Goal: Task Accomplishment & Management: Manage account settings

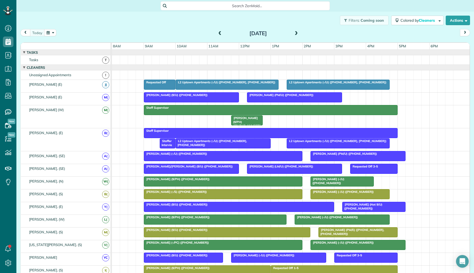
scroll to position [78, 0]
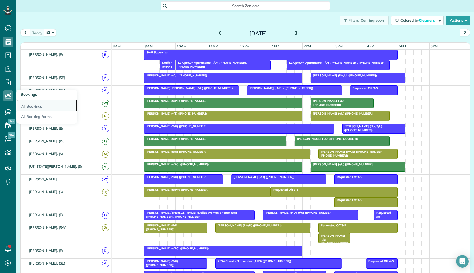
click at [44, 107] on link "All Bookings" at bounding box center [46, 105] width 61 height 12
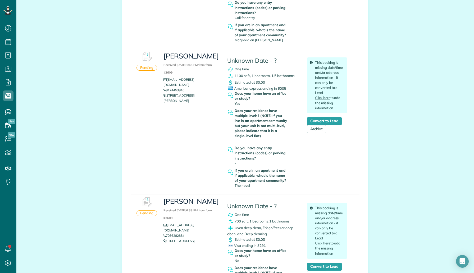
scroll to position [196, 0]
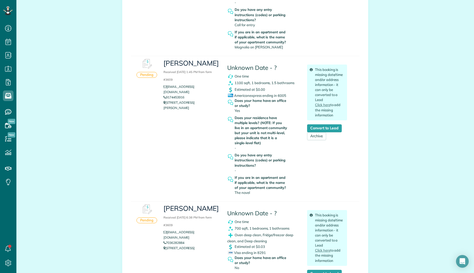
click at [210, 127] on div "Melissa Received August 11, 2025 1:45 PM from form #3609 missyrob00@yahoo.com 9…" at bounding box center [254, 126] width 191 height 141
drag, startPoint x: 188, startPoint y: 91, endPoint x: 165, endPoint y: 92, distance: 22.5
click at [165, 95] on li "9174453916" at bounding box center [191, 97] width 56 height 5
copy link "9174453916"
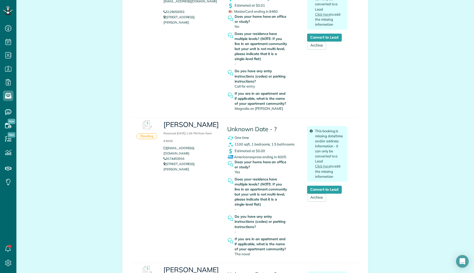
scroll to position [0, 0]
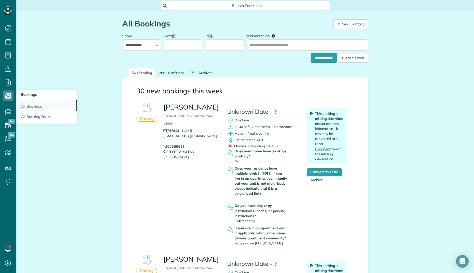
click at [32, 106] on link "All Bookings" at bounding box center [46, 105] width 61 height 12
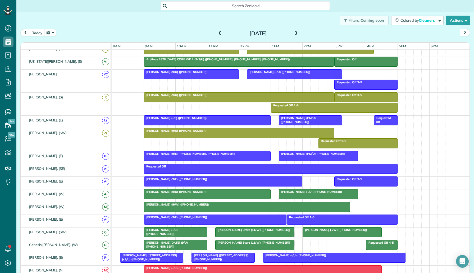
click at [241, 99] on div at bounding box center [239, 98] width 190 height 10
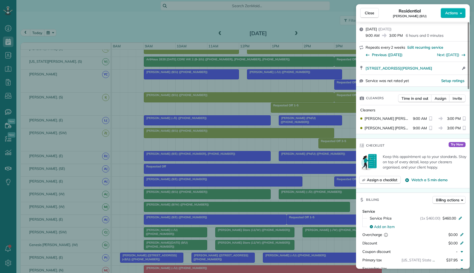
click at [4, 94] on div "Close Residential Laura McAndrew (9/U) Actions Status Active Laura McAndrew (9/…" at bounding box center [237, 136] width 474 height 273
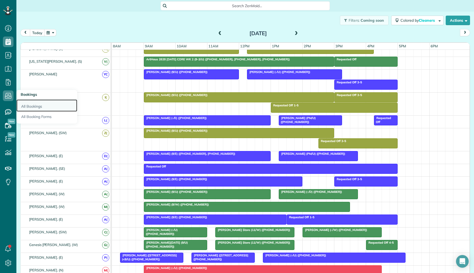
click at [44, 106] on link "All Bookings" at bounding box center [46, 105] width 61 height 12
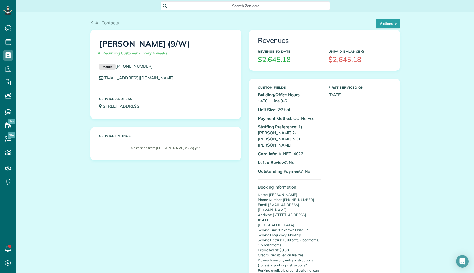
scroll to position [486, 0]
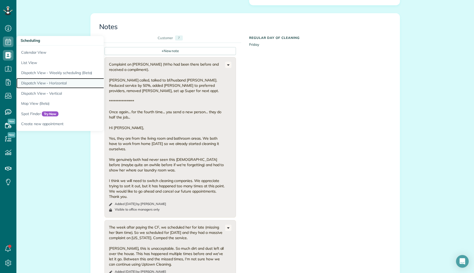
click at [58, 82] on link "Dispatch View - Horizontal" at bounding box center [82, 83] width 132 height 10
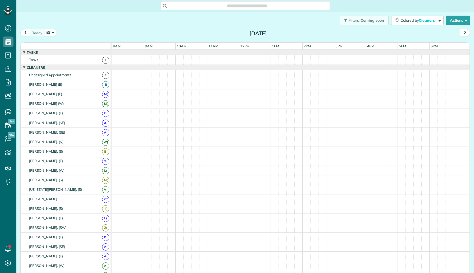
scroll to position [2, 2]
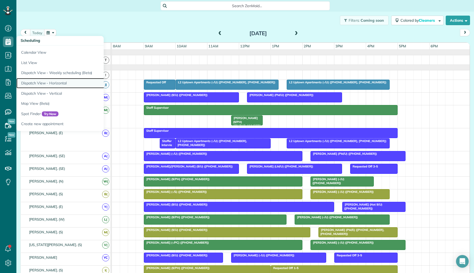
click at [56, 80] on link "Dispatch View - Horizontal" at bounding box center [82, 83] width 132 height 10
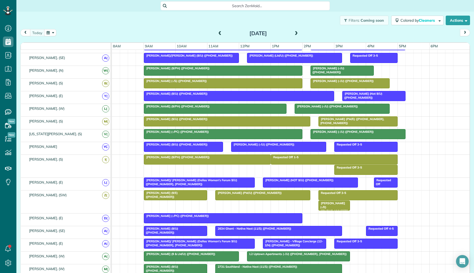
scroll to position [239, 0]
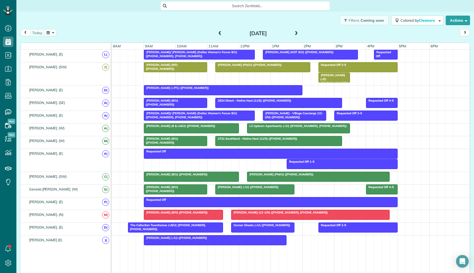
click at [296, 212] on span "Meredith Edwards (12-1/N) (+18583824648, +19493904808)" at bounding box center [279, 212] width 97 height 4
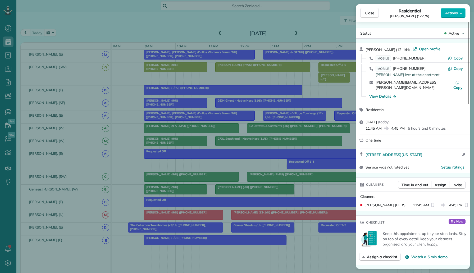
drag, startPoint x: 422, startPoint y: 68, endPoint x: 395, endPoint y: 67, distance: 27.8
click at [394, 67] on div "MOBILE (949) 390-4808 Connor - He lives at the apartment" at bounding box center [411, 71] width 72 height 10
click at [13, 108] on div "Close Residential Meredith Edwards (12-1/N) Actions Status Active Meredith Edwa…" at bounding box center [237, 136] width 474 height 273
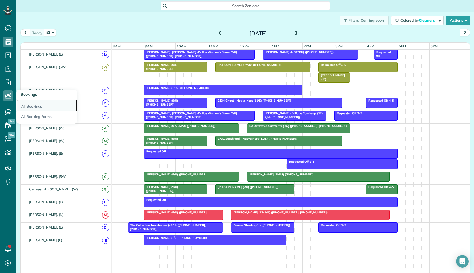
click at [30, 108] on link "All Bookings" at bounding box center [46, 105] width 61 height 12
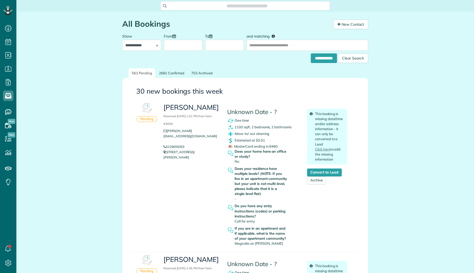
scroll to position [2, 2]
drag, startPoint x: 216, startPoint y: 107, endPoint x: 163, endPoint y: 107, distance: 53.4
click at [163, 107] on div "[PERSON_NAME] Received [DATE] 1:52 PM from form #3609 [PERSON_NAME][EMAIL_ADDRE…" at bounding box center [191, 131] width 64 height 62
copy h3 "[PERSON_NAME]"
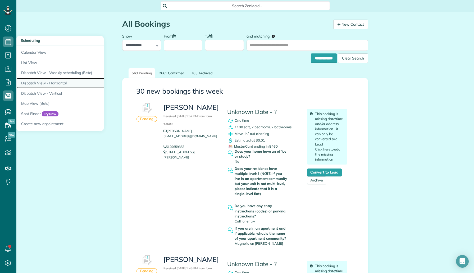
click at [61, 82] on link "Dispatch View - Horizontal" at bounding box center [82, 83] width 132 height 10
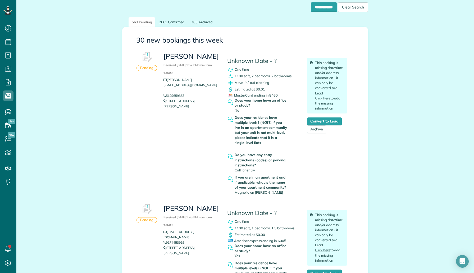
scroll to position [53, 0]
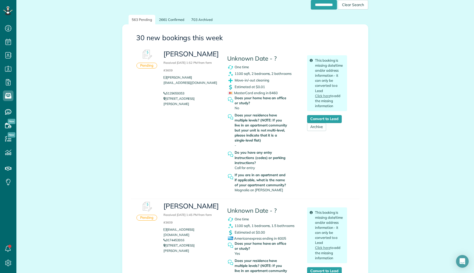
drag, startPoint x: 189, startPoint y: 87, endPoint x: 166, endPoint y: 85, distance: 23.4
click at [166, 91] on li "5129659353" at bounding box center [191, 93] width 56 height 5
copy link "5129659353"
drag, startPoint x: 264, startPoint y: 141, endPoint x: 235, endPoint y: 139, distance: 28.9
click at [235, 139] on strong "Does your residence have multiple levels? (NOTE: If you live in an apartment co…" at bounding box center [260, 128] width 53 height 30
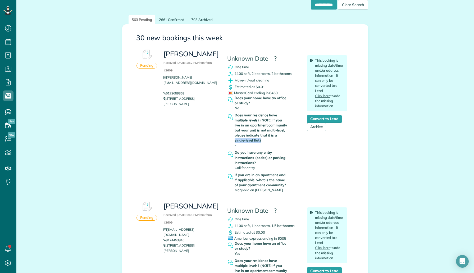
click at [262, 143] on div "Does your residence have multiple levels? (NOTE: If you live in an apartment co…" at bounding box center [260, 130] width 53 height 35
drag, startPoint x: 263, startPoint y: 143, endPoint x: 234, endPoint y: 141, distance: 29.2
click at [234, 141] on div "Does your residence have multiple levels? (NOTE: If you live in an apartment co…" at bounding box center [263, 131] width 72 height 37
click at [266, 147] on div "Does your residence have multiple levels? (NOTE: If you live in an apartment co…" at bounding box center [260, 130] width 53 height 35
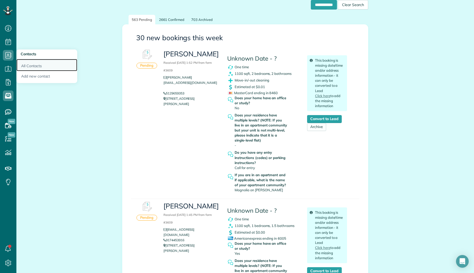
click at [30, 64] on link "All Contacts" at bounding box center [46, 65] width 61 height 12
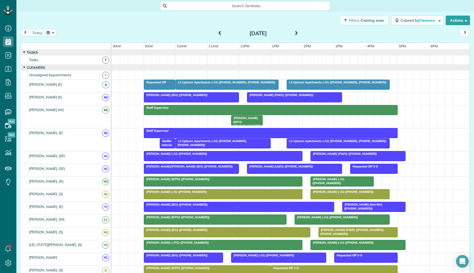
scroll to position [259, 0]
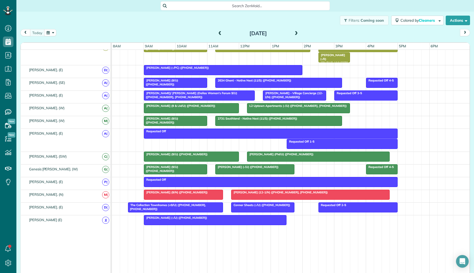
click at [265, 195] on div at bounding box center [310, 195] width 158 height 10
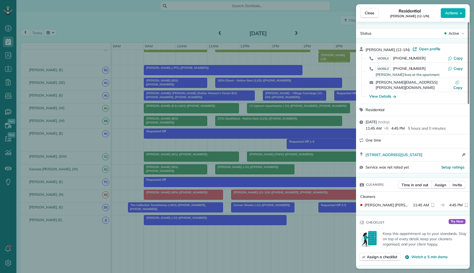
drag, startPoint x: 424, startPoint y: 59, endPoint x: 394, endPoint y: 58, distance: 30.4
click at [394, 58] on div "MOBILE [PHONE_NUMBER]" at bounding box center [411, 58] width 72 height 5
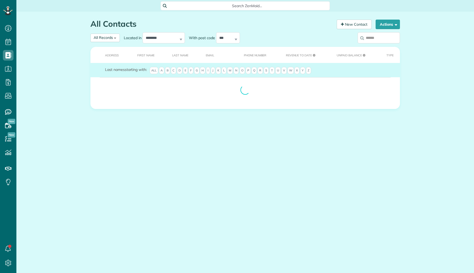
scroll to position [2, 2]
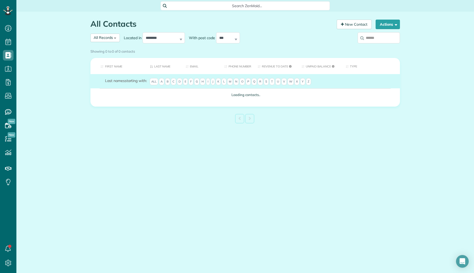
click at [367, 40] on input "search" at bounding box center [378, 37] width 42 height 11
paste input "**********"
click at [373, 38] on input "**********" at bounding box center [378, 37] width 42 height 11
click at [376, 39] on input "**********" at bounding box center [378, 37] width 42 height 11
click at [384, 39] on input "**********" at bounding box center [378, 37] width 42 height 11
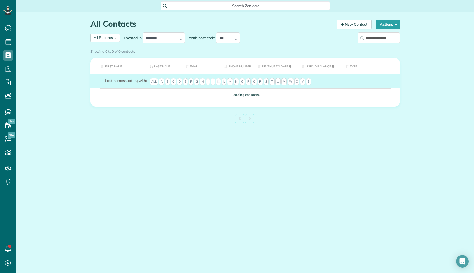
type input "**********"
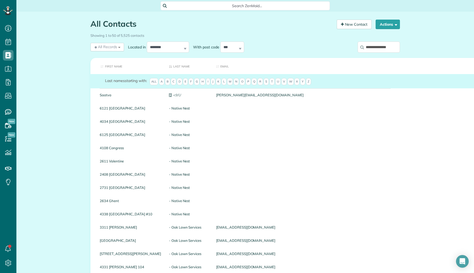
click at [378, 50] on input "**********" at bounding box center [378, 47] width 42 height 11
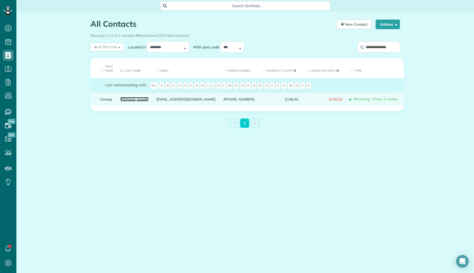
click at [125, 100] on link "Flautt" at bounding box center [134, 99] width 28 height 4
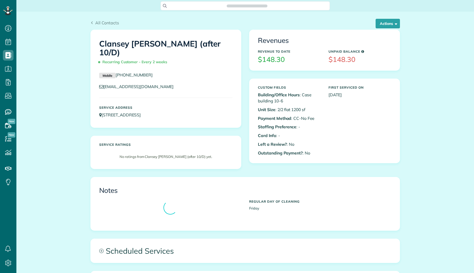
scroll to position [2, 2]
click at [392, 23] on button "Actions" at bounding box center [387, 24] width 24 height 10
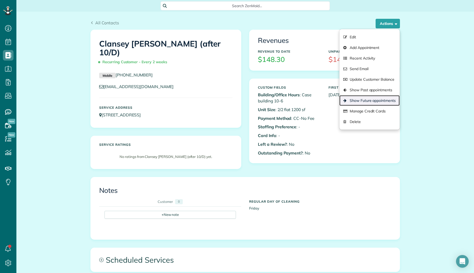
click at [375, 99] on link "Show Future appointments" at bounding box center [369, 100] width 60 height 11
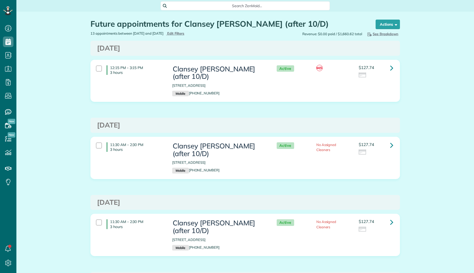
scroll to position [2, 2]
click at [391, 65] on icon at bounding box center [391, 67] width 3 height 9
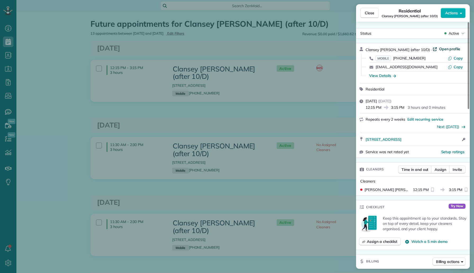
click at [439, 49] on span "Open profile" at bounding box center [449, 48] width 21 height 5
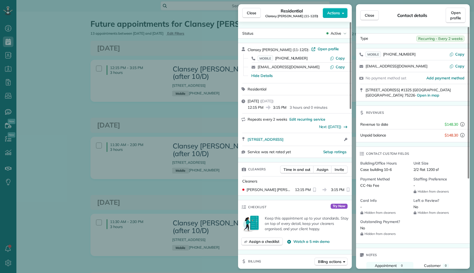
click at [37, 64] on div "Close Residential Clansey Flautt (11-12/D) Actions Status Active Clansey Flautt…" at bounding box center [237, 136] width 474 height 273
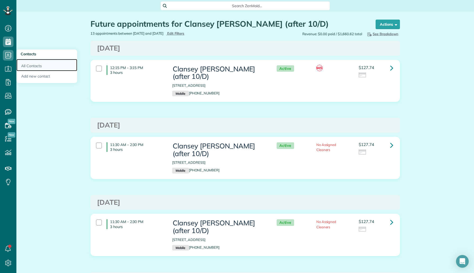
click at [40, 65] on link "All Contacts" at bounding box center [46, 65] width 61 height 12
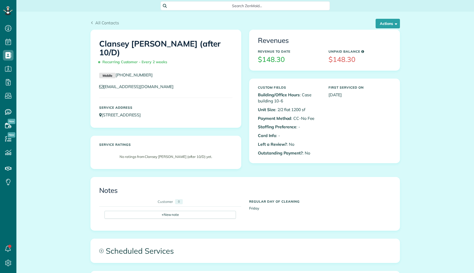
scroll to position [2, 2]
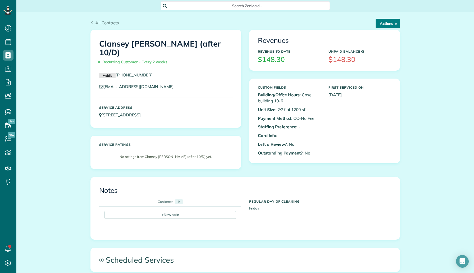
click at [384, 26] on button "Actions" at bounding box center [387, 24] width 24 height 10
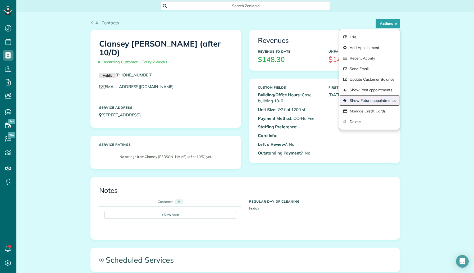
click at [359, 97] on link "Show Future appointments" at bounding box center [369, 100] width 60 height 11
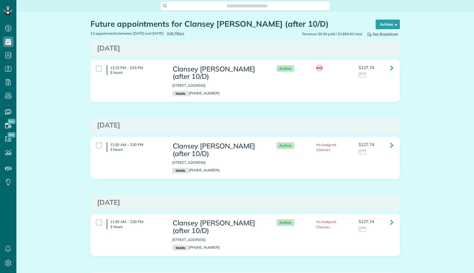
scroll to position [2, 2]
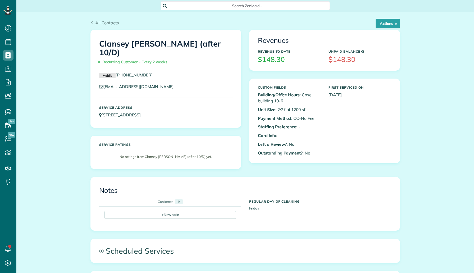
scroll to position [2, 2]
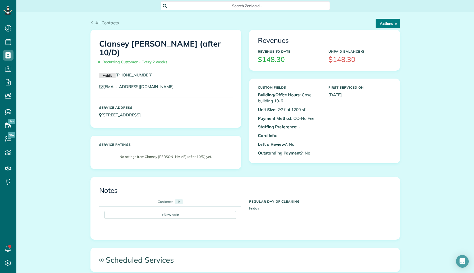
click at [393, 22] on span "button" at bounding box center [395, 23] width 4 height 4
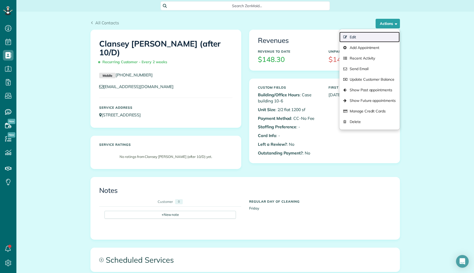
click at [375, 36] on link "Edit" at bounding box center [369, 37] width 60 height 11
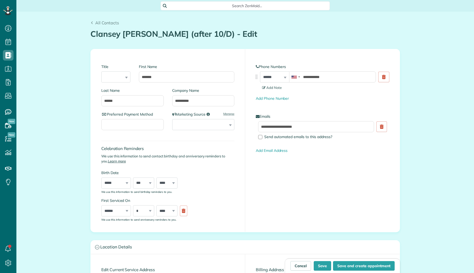
type input "**********"
drag, startPoint x: 188, startPoint y: 101, endPoint x: 170, endPoint y: 98, distance: 17.9
click at [170, 98] on div "**********" at bounding box center [201, 100] width 67 height 24
type input "*******"
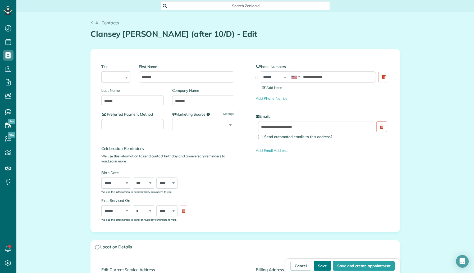
click at [325, 268] on button "Save" at bounding box center [322, 266] width 17 height 10
type input "**********"
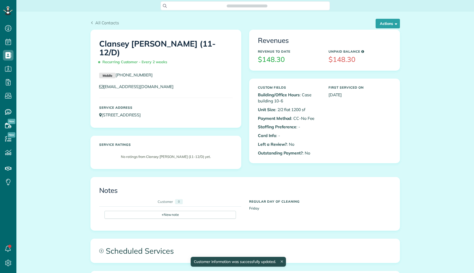
scroll to position [2, 2]
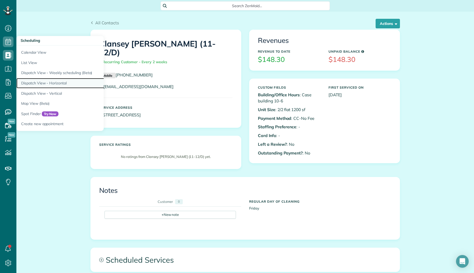
click at [71, 85] on link "Dispatch View - Horizontal" at bounding box center [82, 83] width 132 height 10
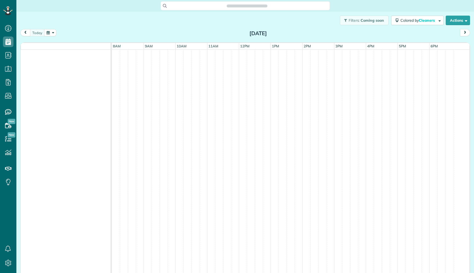
scroll to position [2, 2]
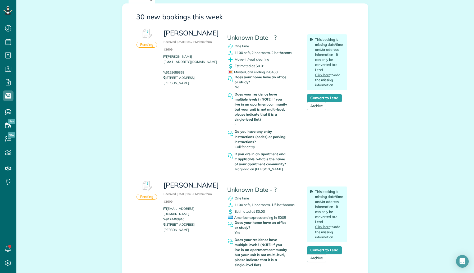
scroll to position [92, 0]
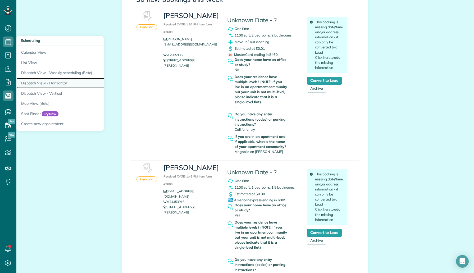
click at [57, 84] on link "Dispatch View - Horizontal" at bounding box center [82, 83] width 132 height 10
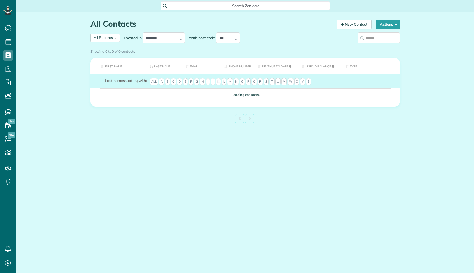
scroll to position [2, 2]
click at [377, 42] on input "search" at bounding box center [378, 37] width 42 height 11
paste input "**********"
type input "**********"
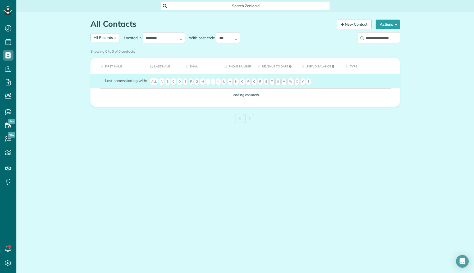
click at [370, 47] on div "Showing 0 to 0 of 0 contacts" at bounding box center [244, 51] width 317 height 9
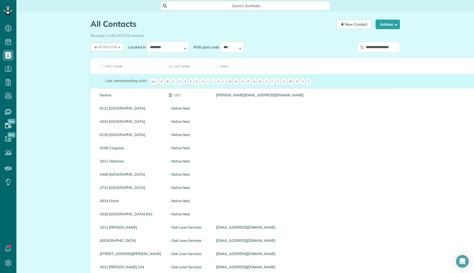
click at [377, 47] on input "**********" at bounding box center [378, 47] width 42 height 11
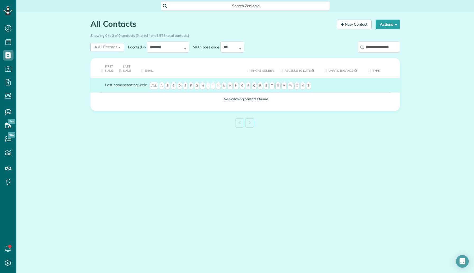
drag, startPoint x: 393, startPoint y: 48, endPoint x: 361, endPoint y: 44, distance: 32.4
click at [361, 44] on input "**********" at bounding box center [378, 47] width 42 height 11
type input "***"
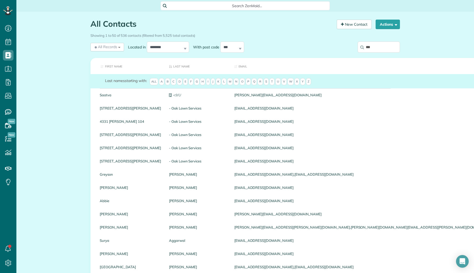
click at [380, 45] on input "***" at bounding box center [378, 47] width 42 height 11
drag, startPoint x: 380, startPoint y: 45, endPoint x: 372, endPoint y: 45, distance: 8.2
click at [372, 45] on input "***" at bounding box center [378, 47] width 42 height 11
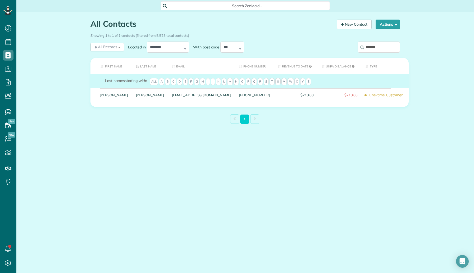
type input "*******"
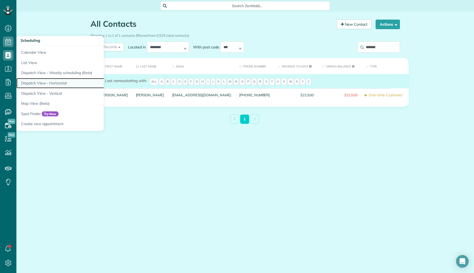
click at [66, 87] on link "Dispatch View - Horizontal" at bounding box center [82, 83] width 132 height 10
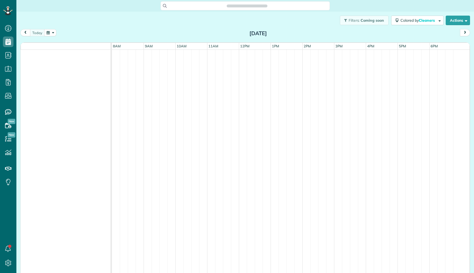
scroll to position [2, 2]
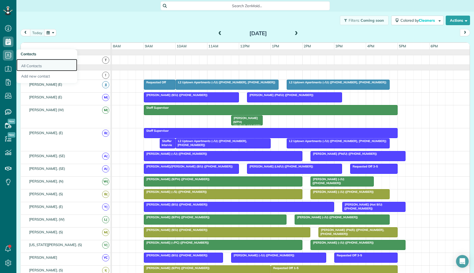
click at [38, 66] on link "All Contacts" at bounding box center [46, 65] width 61 height 12
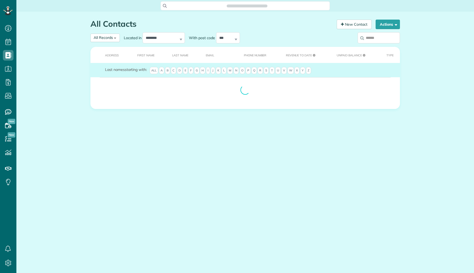
scroll to position [2, 2]
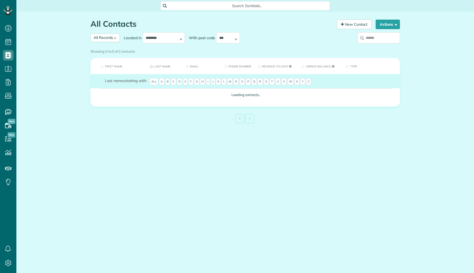
click at [376, 40] on input "search" at bounding box center [378, 37] width 42 height 11
type input "*******"
click at [370, 47] on div "Showing 0 to 0 of 0 contacts" at bounding box center [244, 51] width 317 height 9
click at [372, 47] on div "Showing 0 to 0 of 0 contacts" at bounding box center [244, 51] width 317 height 9
click at [374, 47] on div "Showing 0 to 0 of 0 contacts" at bounding box center [244, 51] width 317 height 9
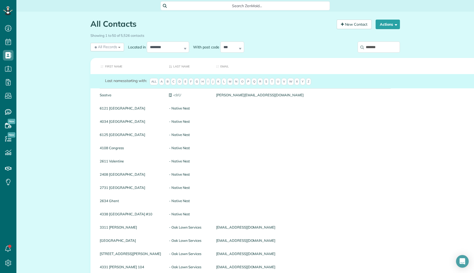
click at [373, 47] on input "*******" at bounding box center [378, 47] width 42 height 11
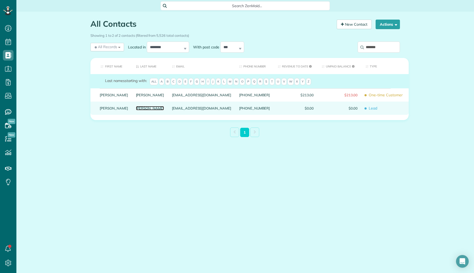
click at [136, 110] on link "Patterson" at bounding box center [150, 108] width 28 height 4
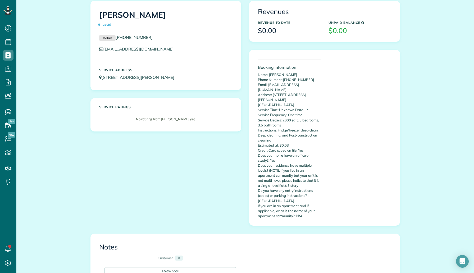
scroll to position [32, 0]
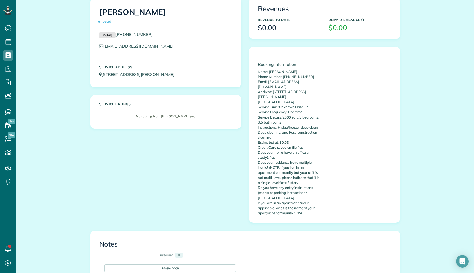
drag, startPoint x: 168, startPoint y: 78, endPoint x: 156, endPoint y: 78, distance: 12.4
click at [156, 78] on div "Service Address [STREET_ADDRESS][PERSON_NAME]" at bounding box center [165, 71] width 141 height 17
copy link "[STREET_ADDRESS][PERSON_NAME]"
drag, startPoint x: 278, startPoint y: 117, endPoint x: 317, endPoint y: 123, distance: 40.4
click at [317, 123] on p "Name: [PERSON_NAME] Phone Number: [PHONE_NUMBER] Email: [EMAIL_ADDRESS][DOMAIN_…" at bounding box center [289, 142] width 63 height 146
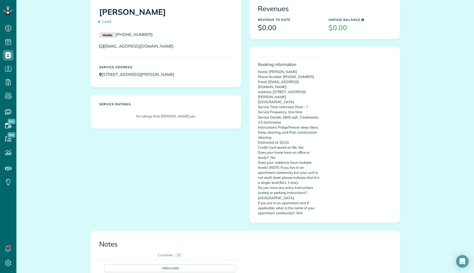
click at [317, 126] on p "Name: [PERSON_NAME] Phone Number: [PHONE_NUMBER] Email: [EMAIL_ADDRESS][DOMAIN_…" at bounding box center [289, 142] width 63 height 146
drag, startPoint x: 281, startPoint y: 127, endPoint x: 257, endPoint y: 117, distance: 25.4
click at [258, 117] on p "Name: LaDonna Patterson Phone Number: 2059209273 Email: lpatterson1401@outlook.…" at bounding box center [289, 142] width 63 height 146
click at [273, 129] on p "Name: LaDonna Patterson Phone Number: 2059209273 Email: lpatterson1401@outlook.…" at bounding box center [289, 142] width 63 height 146
drag, startPoint x: 273, startPoint y: 128, endPoint x: 257, endPoint y: 117, distance: 19.9
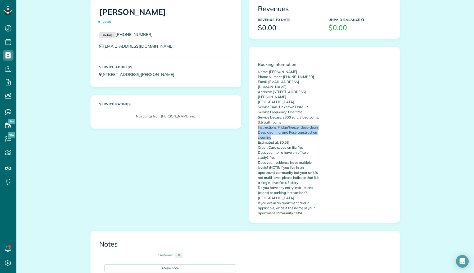
click at [257, 117] on div "Booking information Name: LaDonna Patterson Phone Number: 2059209273 Email: lpa…" at bounding box center [289, 134] width 71 height 167
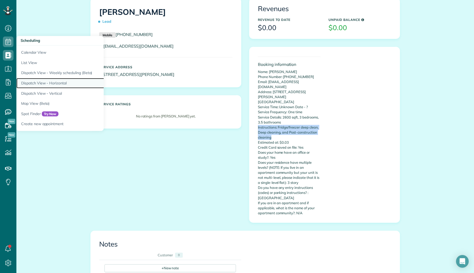
click at [48, 80] on link "Dispatch View - Horizontal" at bounding box center [82, 83] width 132 height 10
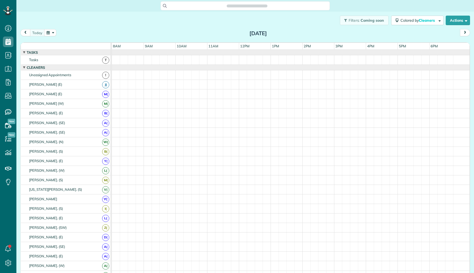
scroll to position [2, 2]
click at [50, 37] on div "[DATE] [DATE]" at bounding box center [244, 34] width 449 height 10
click at [49, 34] on button "button" at bounding box center [50, 32] width 12 height 7
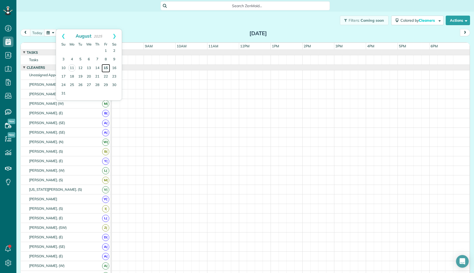
click at [107, 69] on link "15" at bounding box center [106, 68] width 8 height 8
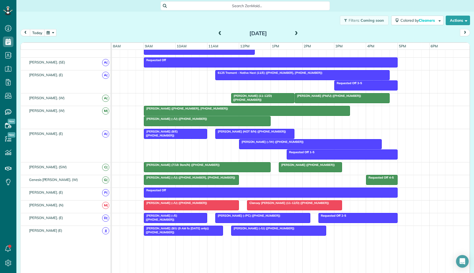
scroll to position [0, 0]
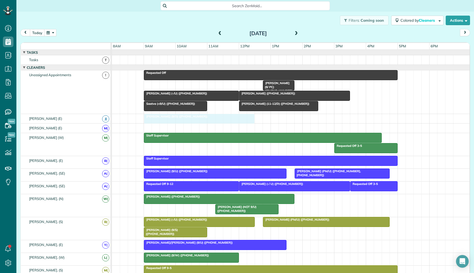
drag, startPoint x: 225, startPoint y: 87, endPoint x: 223, endPoint y: 122, distance: 35.7
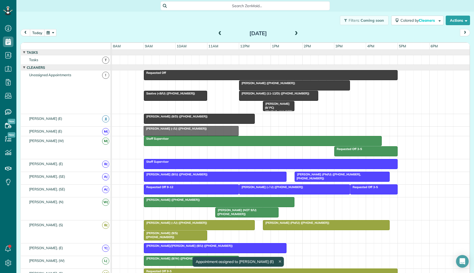
drag, startPoint x: 226, startPoint y: 85, endPoint x: 225, endPoint y: 130, distance: 45.5
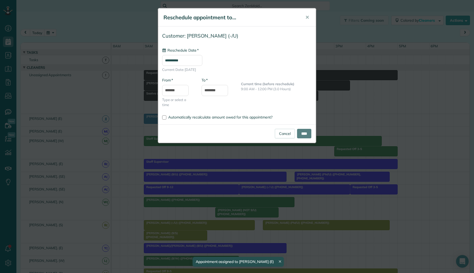
type input "**********"
click at [226, 155] on div "**********" at bounding box center [237, 136] width 474 height 273
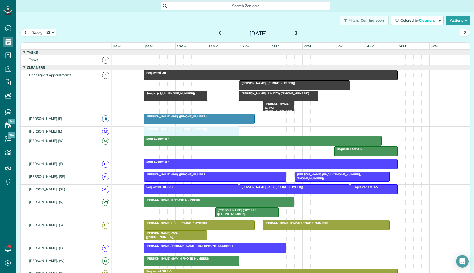
drag, startPoint x: 222, startPoint y: 88, endPoint x: 223, endPoint y: 130, distance: 42.6
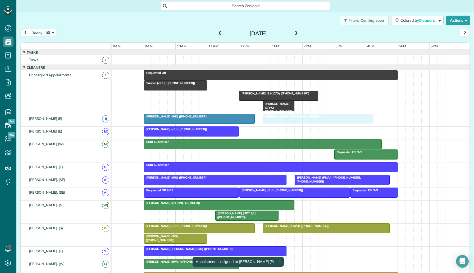
drag, startPoint x: 272, startPoint y: 86, endPoint x: 299, endPoint y: 125, distance: 47.0
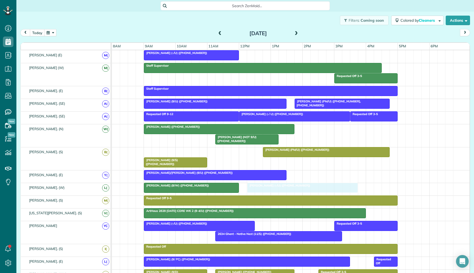
drag, startPoint x: 240, startPoint y: 151, endPoint x: 344, endPoint y: 194, distance: 113.1
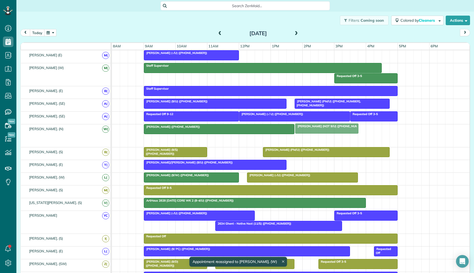
drag, startPoint x: 255, startPoint y: 141, endPoint x: 335, endPoint y: 130, distance: 80.3
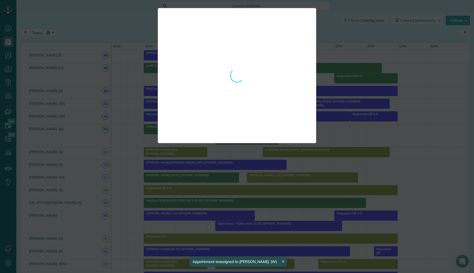
click at [304, 154] on div "**********" at bounding box center [237, 136] width 474 height 273
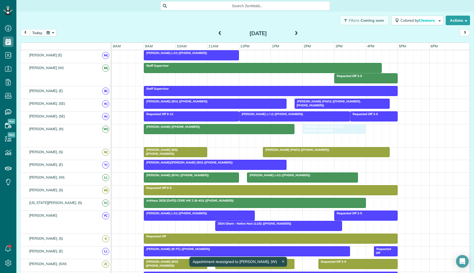
drag, startPoint x: 254, startPoint y: 139, endPoint x: 337, endPoint y: 129, distance: 83.9
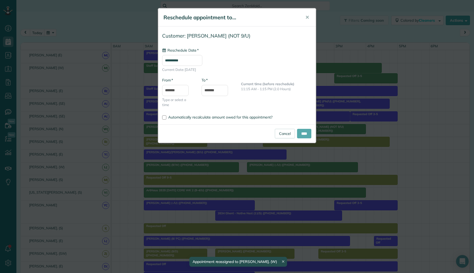
type input "**********"
click at [301, 136] on input "****" at bounding box center [304, 134] width 14 height 10
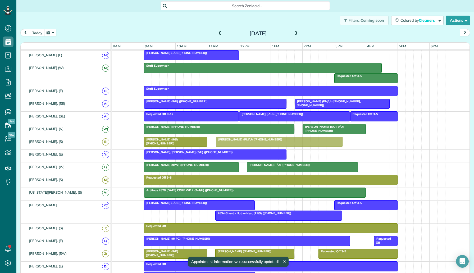
drag, startPoint x: 278, startPoint y: 142, endPoint x: 231, endPoint y: 142, distance: 47.3
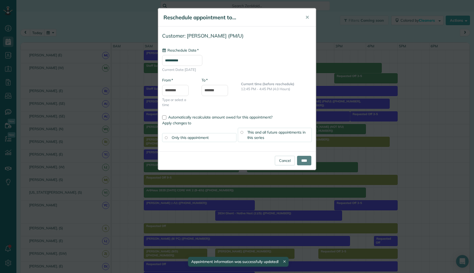
type input "**********"
click at [305, 161] on input "****" at bounding box center [304, 161] width 14 height 10
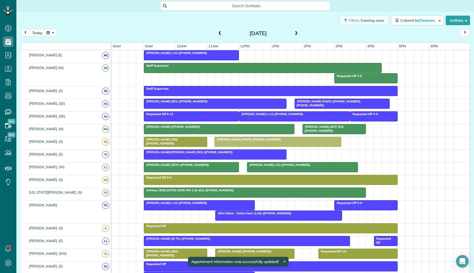
drag, startPoint x: 282, startPoint y: 140, endPoint x: 233, endPoint y: 140, distance: 48.1
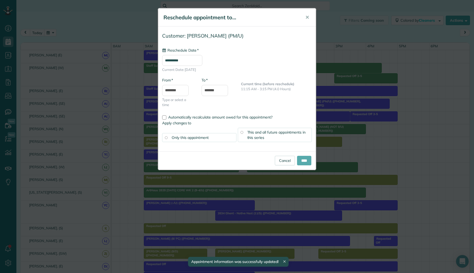
type input "**********"
click at [306, 161] on input "****" at bounding box center [304, 161] width 14 height 10
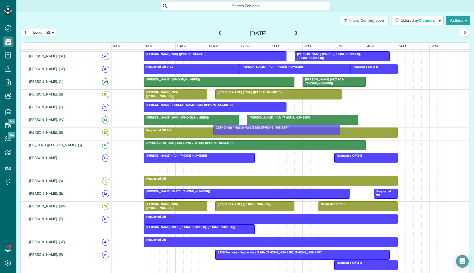
drag, startPoint x: 251, startPoint y: 167, endPoint x: 249, endPoint y: 127, distance: 39.7
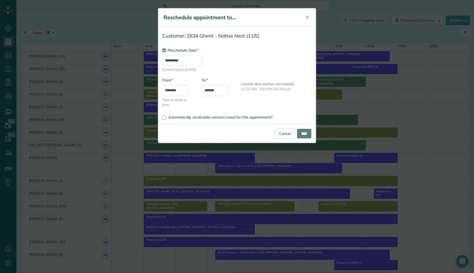
click at [263, 191] on div "**********" at bounding box center [237, 136] width 474 height 273
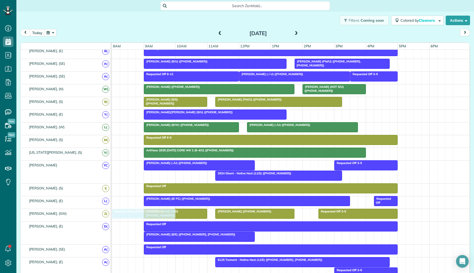
drag, startPoint x: 188, startPoint y: 85, endPoint x: 156, endPoint y: 218, distance: 136.2
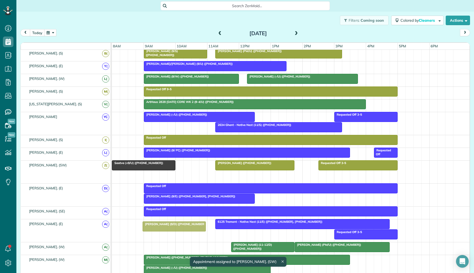
drag, startPoint x: 176, startPoint y: 174, endPoint x: 175, endPoint y: 224, distance: 50.5
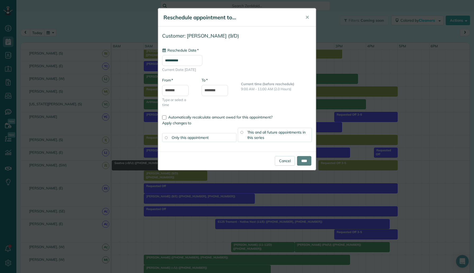
click at [177, 229] on div "**********" at bounding box center [237, 136] width 474 height 273
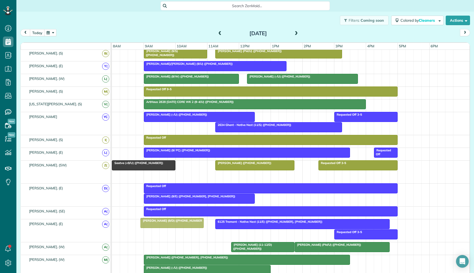
drag, startPoint x: 170, startPoint y: 176, endPoint x: 167, endPoint y: 223, distance: 46.9
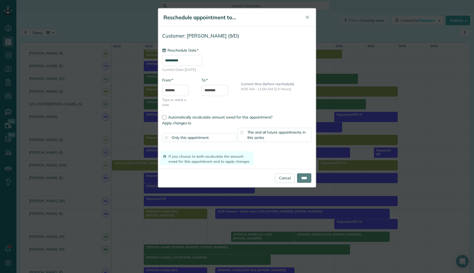
click at [167, 223] on div "**********" at bounding box center [237, 136] width 474 height 273
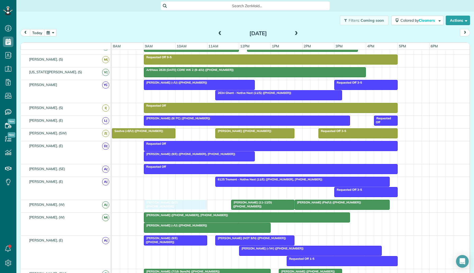
drag, startPoint x: 170, startPoint y: 184, endPoint x: 167, endPoint y: 205, distance: 21.4
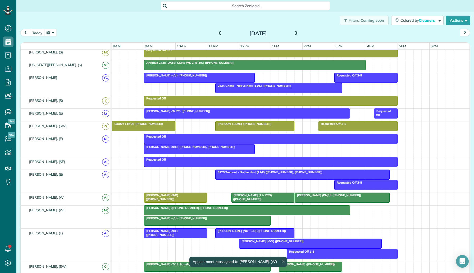
click at [232, 175] on div at bounding box center [302, 175] width 174 height 10
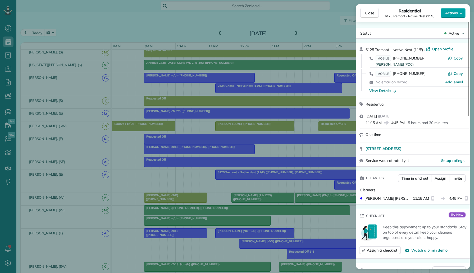
click at [448, 16] on button "Actions" at bounding box center [452, 13] width 25 height 10
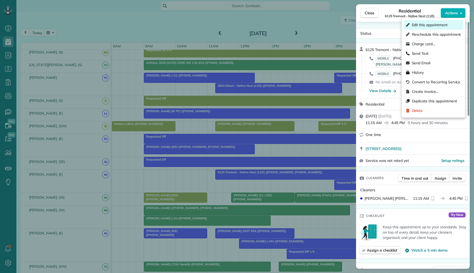
click at [439, 27] on span "Edit this appointment" at bounding box center [430, 24] width 36 height 5
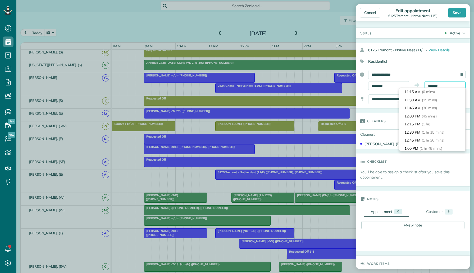
click at [436, 82] on input "*******" at bounding box center [444, 85] width 41 height 9
click at [462, 13] on div "Save" at bounding box center [456, 13] width 17 height 10
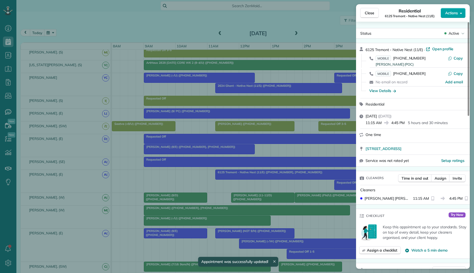
click at [453, 15] on span "Actions" at bounding box center [451, 12] width 13 height 5
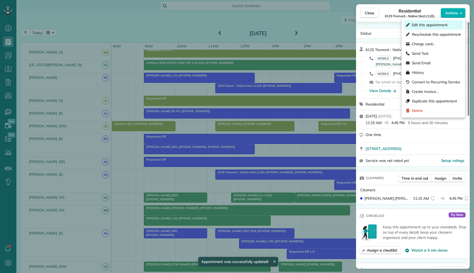
click at [441, 29] on div "Edit this appointment" at bounding box center [433, 25] width 59 height 10
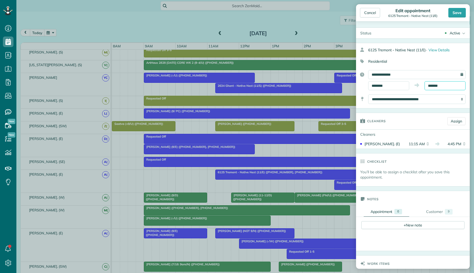
click at [434, 86] on input "*******" at bounding box center [444, 85] width 41 height 9
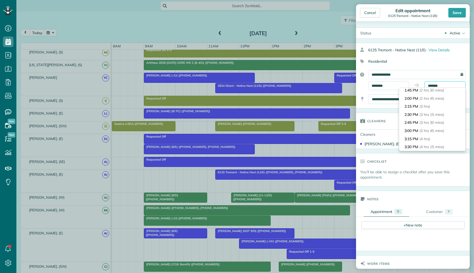
scroll to position [81, 0]
type input "*******"
click at [435, 93] on span "(2 hrs 30 mins)" at bounding box center [432, 91] width 26 height 5
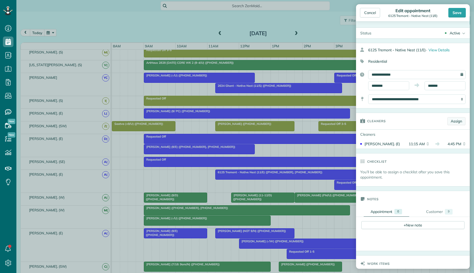
click at [453, 123] on link "Assign" at bounding box center [456, 121] width 18 height 8
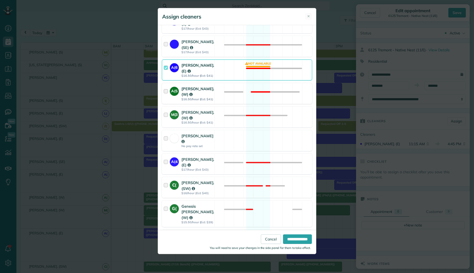
scroll to position [477, 0]
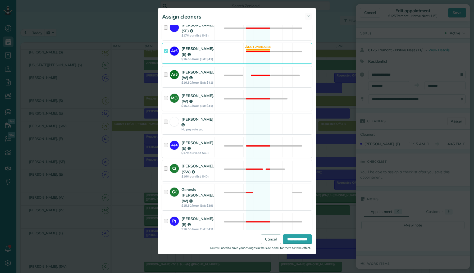
click at [224, 190] on div "G( Genesis Yanes. (W) $15.50/hour (Est: $39) Not available" at bounding box center [237, 197] width 150 height 26
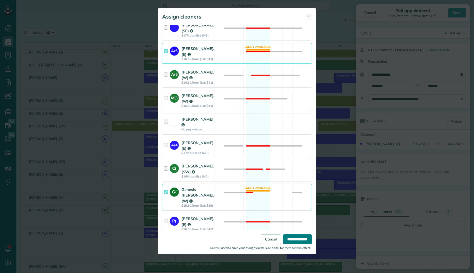
click at [293, 239] on input "**********" at bounding box center [297, 239] width 29 height 10
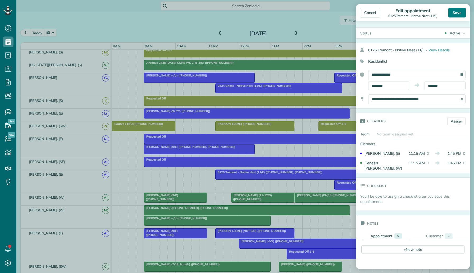
click at [459, 12] on div "Save" at bounding box center [456, 13] width 17 height 10
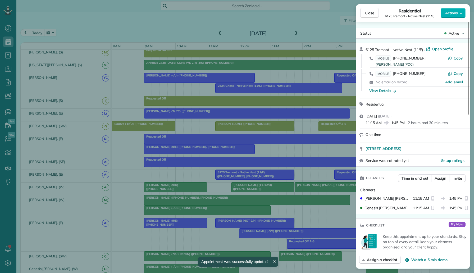
click at [248, 192] on div "Close Residential 6125 Tremont - Native Nest (11/E) Actions Status Active 6125 …" at bounding box center [237, 136] width 474 height 273
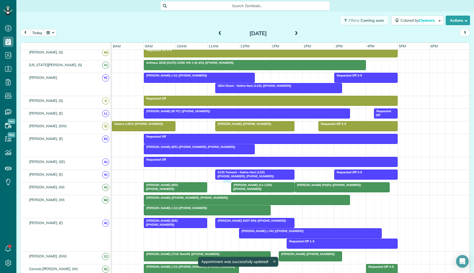
click at [228, 180] on div "Requested Off 3-5 6125 Tremont - Native Nest (11/E) (+14692685812, +19406821867)" at bounding box center [290, 176] width 357 height 12
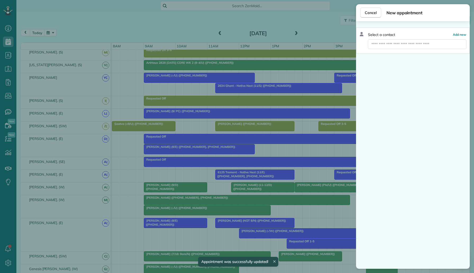
click at [212, 191] on div "Cancel New appointment Select a contact Add new" at bounding box center [237, 136] width 474 height 273
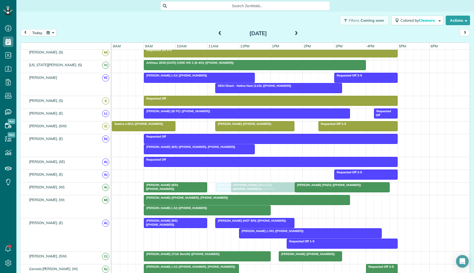
drag, startPoint x: 224, startPoint y: 172, endPoint x: 225, endPoint y: 184, distance: 11.7
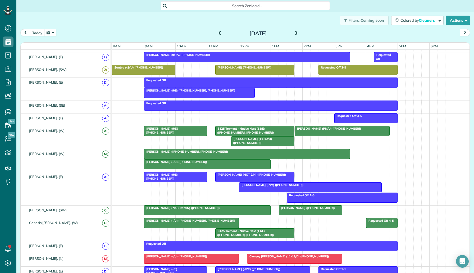
scroll to position [250, 0]
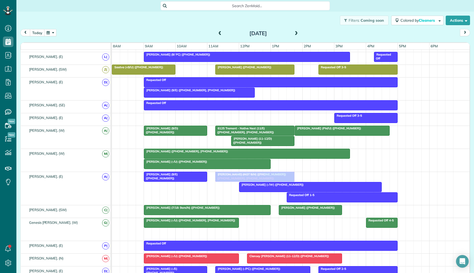
drag, startPoint x: 231, startPoint y: 235, endPoint x: 229, endPoint y: 189, distance: 45.8
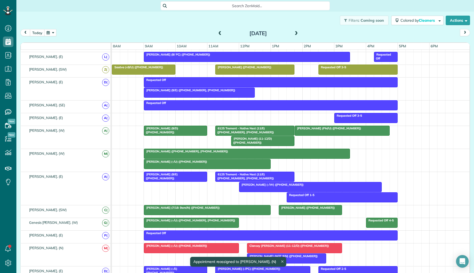
scroll to position [262, 0]
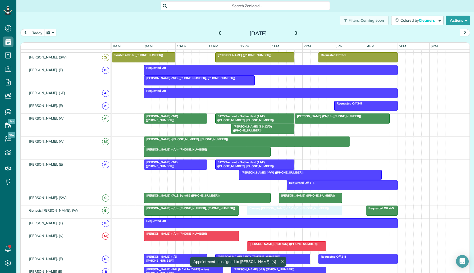
drag, startPoint x: 292, startPoint y: 240, endPoint x: 285, endPoint y: 211, distance: 29.2
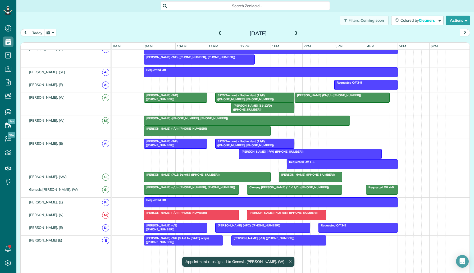
scroll to position [282, 0]
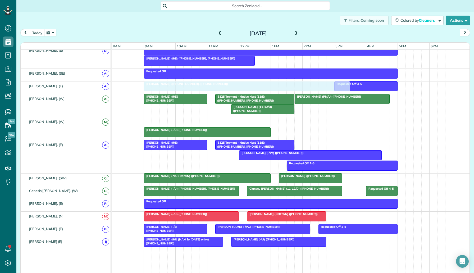
drag, startPoint x: 214, startPoint y: 120, endPoint x: 212, endPoint y: 87, distance: 33.4
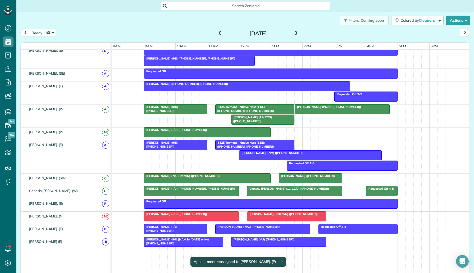
scroll to position [271, 0]
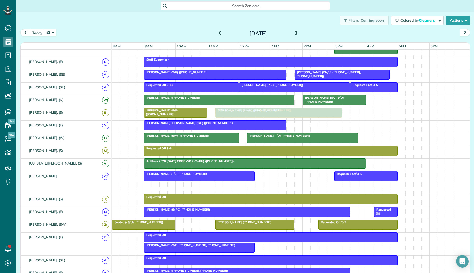
drag, startPoint x: 248, startPoint y: 187, endPoint x: 245, endPoint y: 120, distance: 67.2
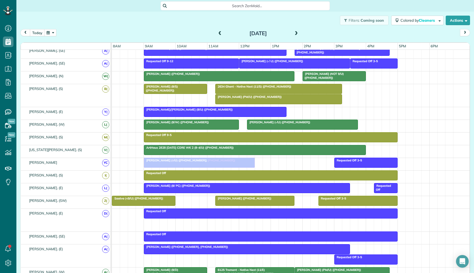
drag, startPoint x: 234, startPoint y: 227, endPoint x: 235, endPoint y: 164, distance: 63.4
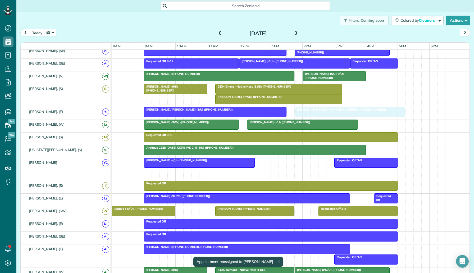
drag, startPoint x: 238, startPoint y: 174, endPoint x: 386, endPoint y: 117, distance: 158.4
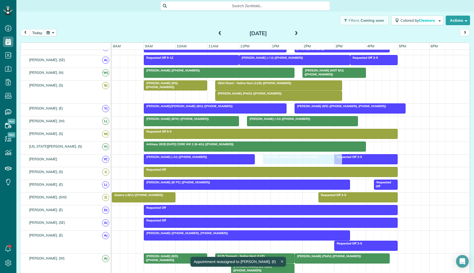
drag, startPoint x: 244, startPoint y: 197, endPoint x: 291, endPoint y: 161, distance: 59.5
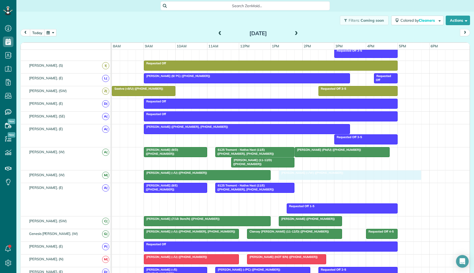
drag, startPoint x: 278, startPoint y: 198, endPoint x: 314, endPoint y: 171, distance: 45.4
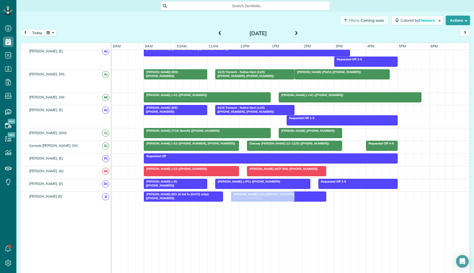
drag, startPoint x: 264, startPoint y: 82, endPoint x: 266, endPoint y: 193, distance: 111.6
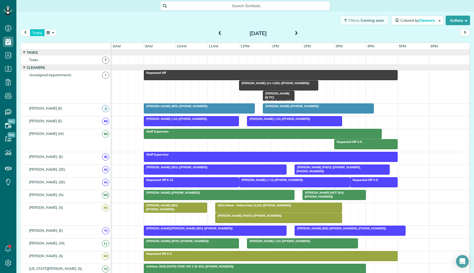
click at [36, 35] on button "today" at bounding box center [37, 32] width 15 height 7
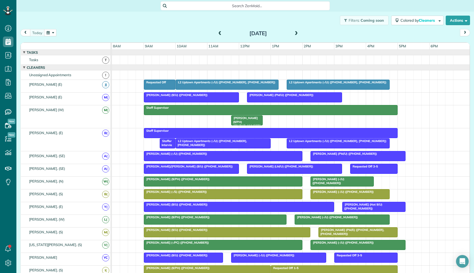
scroll to position [98, 0]
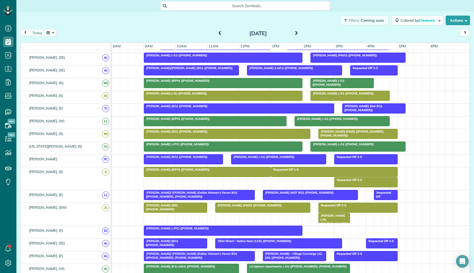
click at [296, 35] on span at bounding box center [296, 33] width 6 height 5
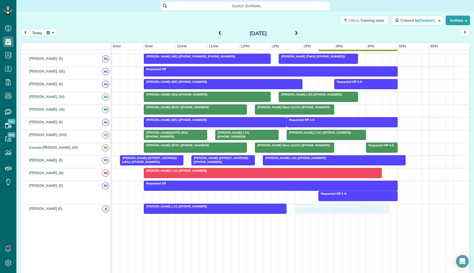
drag, startPoint x: 276, startPoint y: 83, endPoint x: 355, endPoint y: 217, distance: 155.4
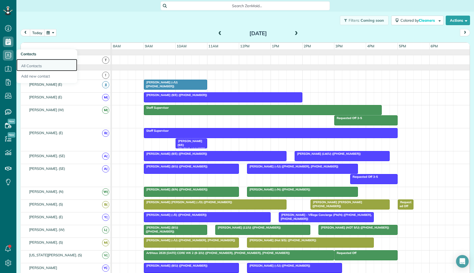
click at [50, 69] on link "All Contacts" at bounding box center [46, 65] width 61 height 12
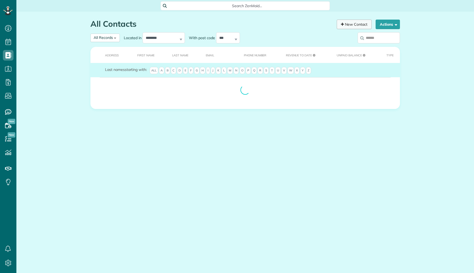
scroll to position [2, 2]
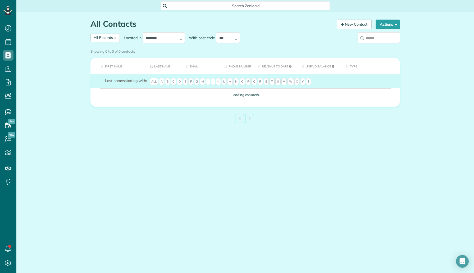
click at [380, 40] on input "search" at bounding box center [378, 37] width 42 height 11
paste input "**********"
click at [380, 40] on input "**********" at bounding box center [378, 37] width 42 height 11
click at [383, 39] on input "**********" at bounding box center [378, 37] width 42 height 11
type input "**********"
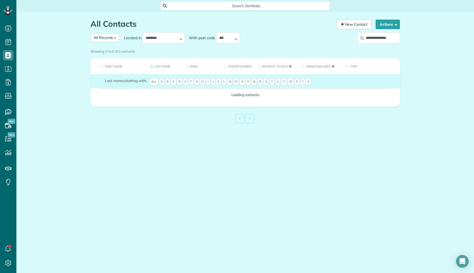
click at [382, 47] on div "Showing 0 to 0 of 0 contacts" at bounding box center [244, 51] width 317 height 9
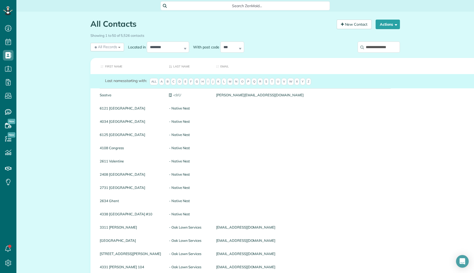
click at [379, 46] on input "**********" at bounding box center [378, 47] width 42 height 11
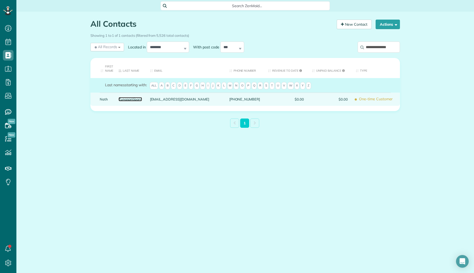
click at [133, 100] on link "Zungsontiporn" at bounding box center [130, 99] width 24 height 4
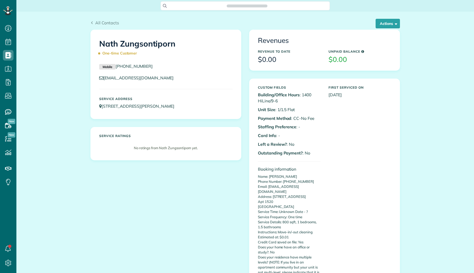
scroll to position [2, 2]
click at [390, 26] on button "Actions" at bounding box center [387, 24] width 24 height 10
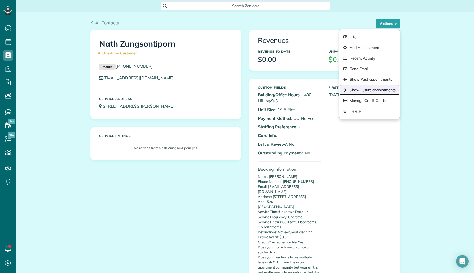
click at [370, 91] on link "Show Future appointments" at bounding box center [369, 90] width 60 height 11
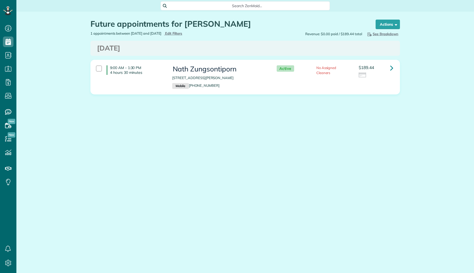
scroll to position [2, 2]
drag, startPoint x: 241, startPoint y: 77, endPoint x: 173, endPoint y: 78, distance: 67.9
click at [173, 78] on p "[STREET_ADDRESS][PERSON_NAME]" at bounding box center [219, 77] width 94 height 5
copy p "[STREET_ADDRESS][PERSON_NAME]"
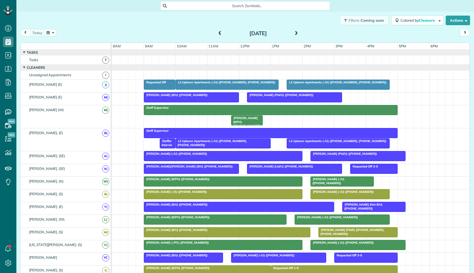
scroll to position [2, 2]
click at [296, 32] on span at bounding box center [296, 33] width 6 height 5
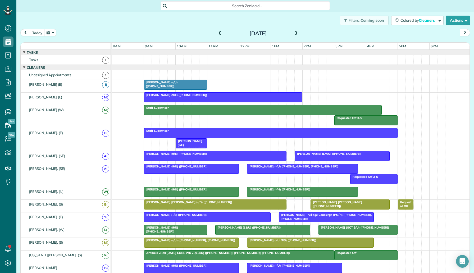
click at [296, 32] on span at bounding box center [296, 33] width 6 height 5
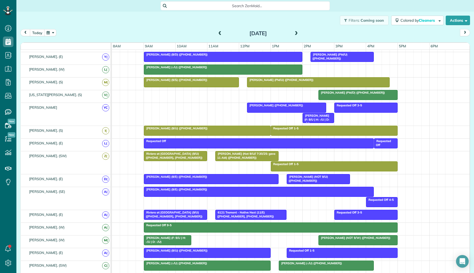
scroll to position [0, 0]
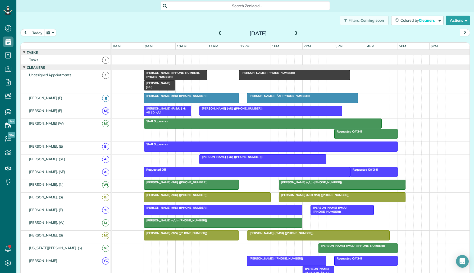
click at [187, 76] on div "Irene Lakey (+15054538716, +19725330933)" at bounding box center [175, 75] width 60 height 8
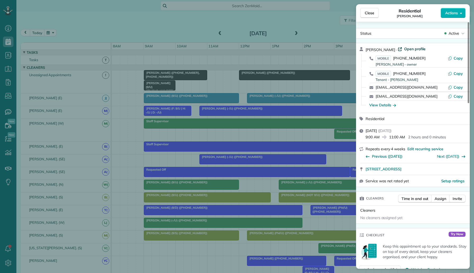
click at [406, 47] on span "Open profile" at bounding box center [414, 48] width 21 height 5
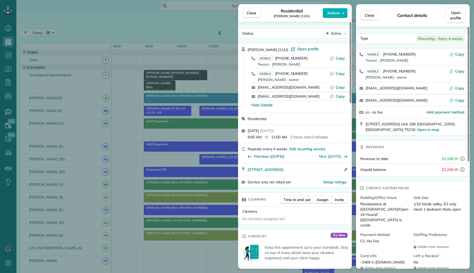
click at [56, 147] on div "Close Residential Irene Lakey (11/U) Actions Status Active Irene Lakey (11/U) ·…" at bounding box center [237, 136] width 474 height 273
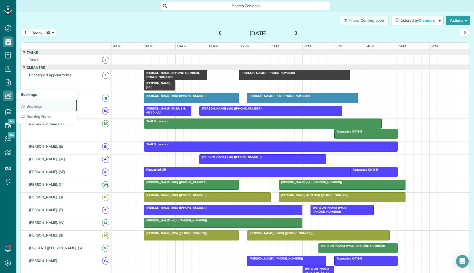
click at [31, 103] on link "All Bookings" at bounding box center [46, 105] width 61 height 12
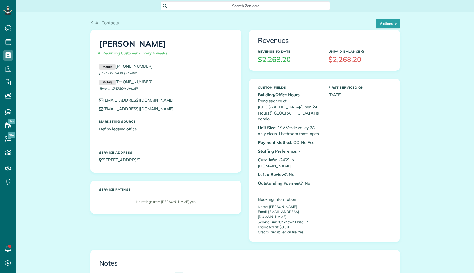
click at [387, 23] on button "Actions" at bounding box center [387, 24] width 24 height 10
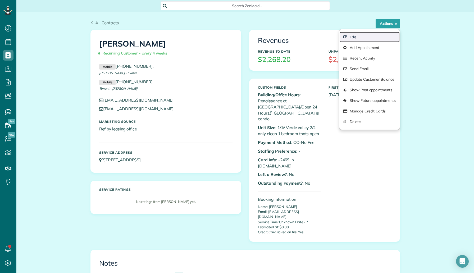
click at [365, 36] on link "Edit" at bounding box center [369, 37] width 60 height 11
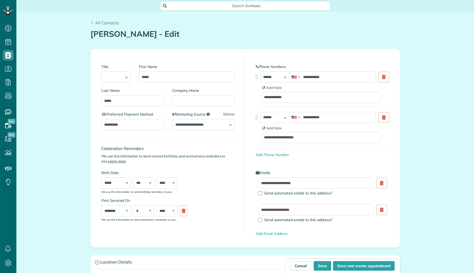
scroll to position [2, 2]
type input "**********"
click at [184, 105] on input "Company Name" at bounding box center [203, 100] width 62 height 11
type input "****"
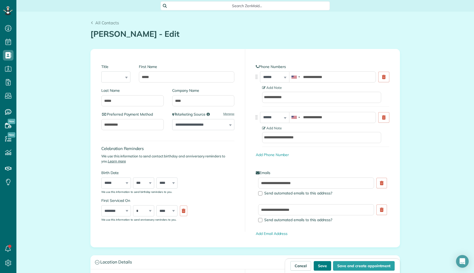
click at [325, 268] on button "Save" at bounding box center [322, 266] width 17 height 10
type input "**********"
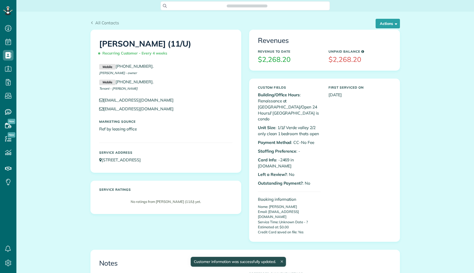
scroll to position [2, 2]
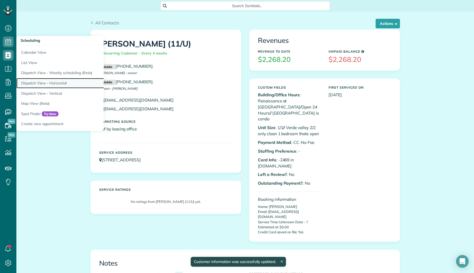
click at [55, 85] on link "Dispatch View - Horizontal" at bounding box center [82, 83] width 132 height 10
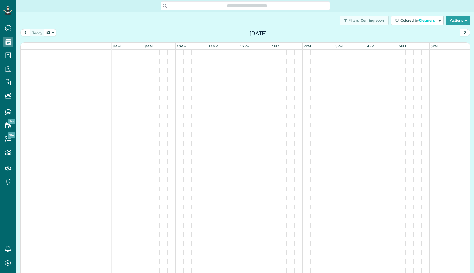
scroll to position [2, 2]
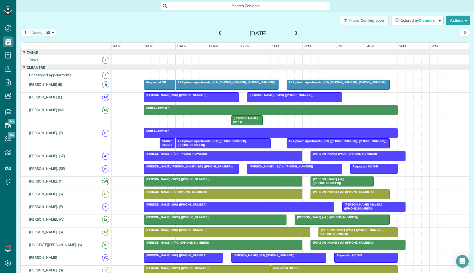
click at [296, 33] on span at bounding box center [296, 33] width 6 height 5
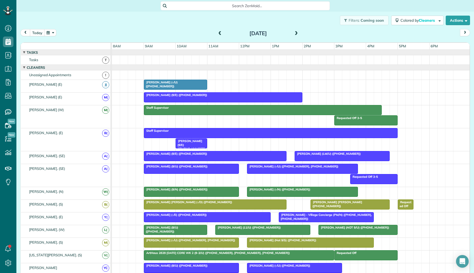
click at [296, 33] on span at bounding box center [296, 33] width 6 height 5
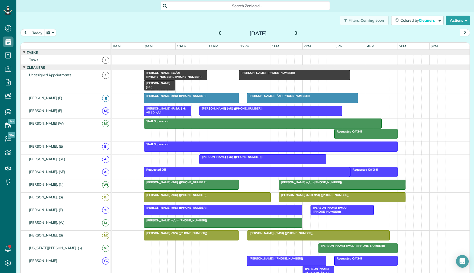
click at [297, 33] on span at bounding box center [296, 33] width 6 height 5
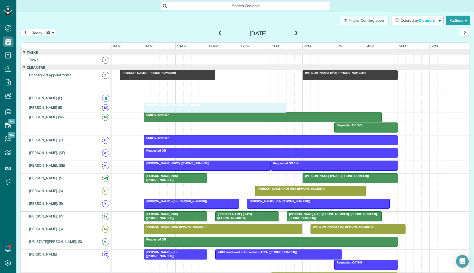
drag, startPoint x: 249, startPoint y: 85, endPoint x: 253, endPoint y: 104, distance: 19.1
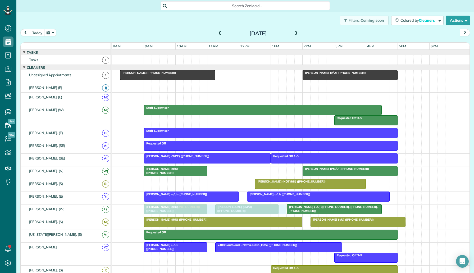
drag, startPoint x: 226, startPoint y: 95, endPoint x: 228, endPoint y: 210, distance: 114.5
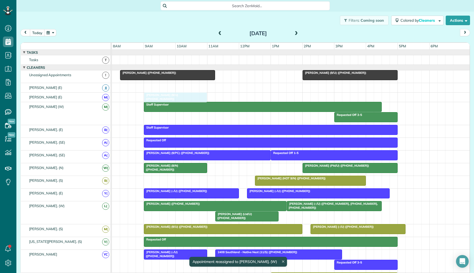
drag, startPoint x: 190, startPoint y: 215, endPoint x: 187, endPoint y: 100, distance: 115.3
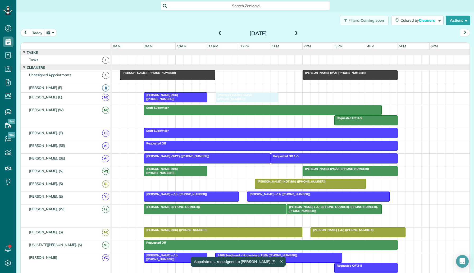
drag, startPoint x: 247, startPoint y: 218, endPoint x: 247, endPoint y: 103, distance: 115.5
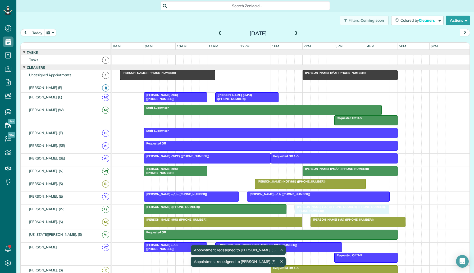
drag, startPoint x: 319, startPoint y: 209, endPoint x: 325, endPoint y: 209, distance: 6.6
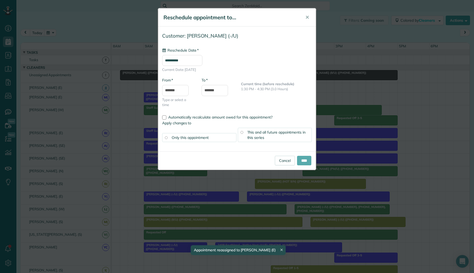
type input "**********"
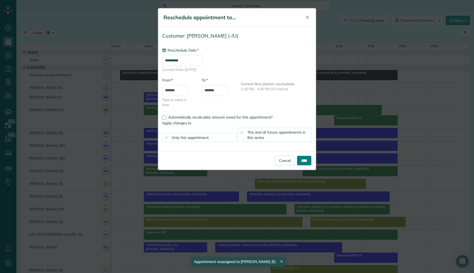
click at [303, 160] on input "****" at bounding box center [304, 161] width 14 height 10
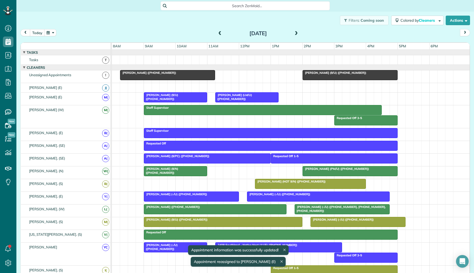
click at [225, 211] on div at bounding box center [215, 209] width 142 height 10
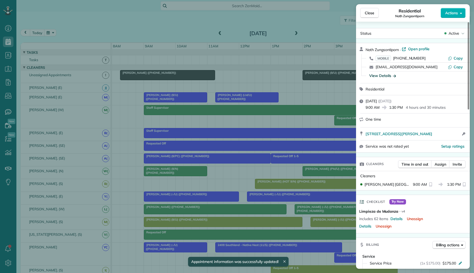
click at [389, 76] on div "View Details" at bounding box center [382, 75] width 27 height 5
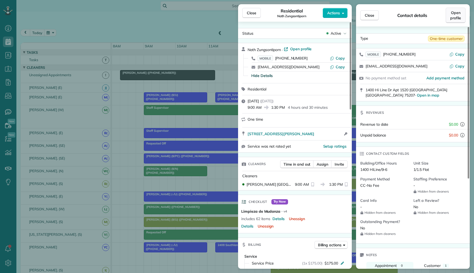
click at [460, 15] on span "Open profile" at bounding box center [455, 15] width 11 height 11
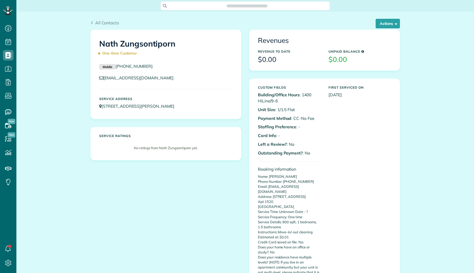
scroll to position [2, 2]
click at [386, 22] on button "Actions" at bounding box center [387, 24] width 24 height 10
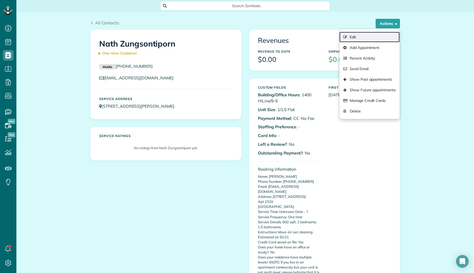
click at [373, 34] on link "Edit" at bounding box center [369, 37] width 60 height 11
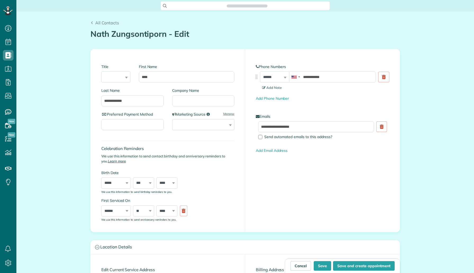
scroll to position [2, 2]
type input "**********"
click at [194, 97] on input "Company Name" at bounding box center [203, 100] width 62 height 11
type input "***"
click at [321, 269] on button "Save" at bounding box center [322, 266] width 17 height 10
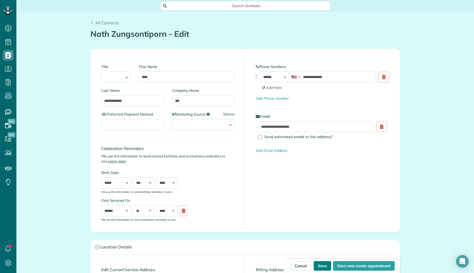
type input "**********"
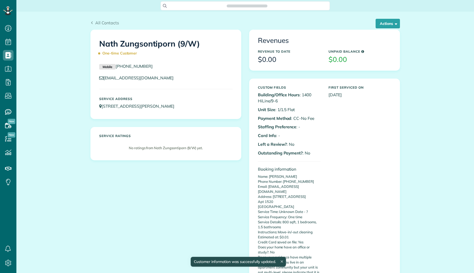
scroll to position [2, 2]
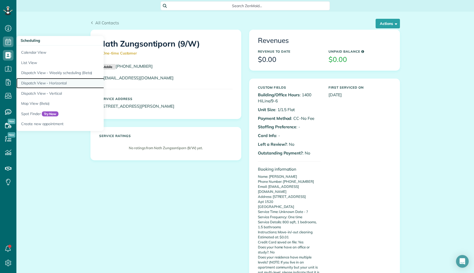
click at [61, 81] on link "Dispatch View - Horizontal" at bounding box center [82, 83] width 132 height 10
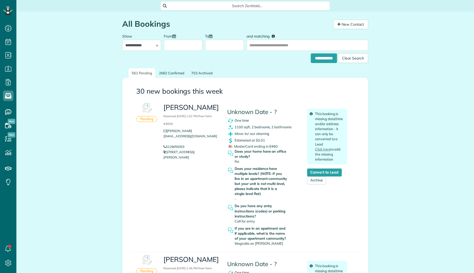
scroll to position [2, 2]
drag, startPoint x: 213, startPoint y: 107, endPoint x: 164, endPoint y: 106, distance: 49.2
click at [164, 106] on h3 "Mitch Anderson Received August 11, 2025 1:52 PM from form #3609" at bounding box center [191, 115] width 56 height 23
copy h3 "[PERSON_NAME]"
click at [329, 171] on link "Convert to Lead" at bounding box center [324, 172] width 35 height 8
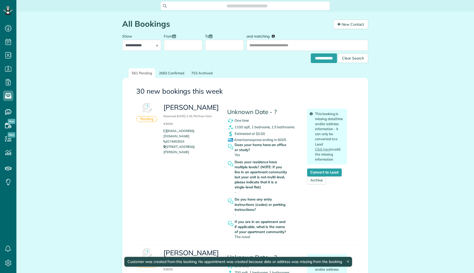
scroll to position [2, 2]
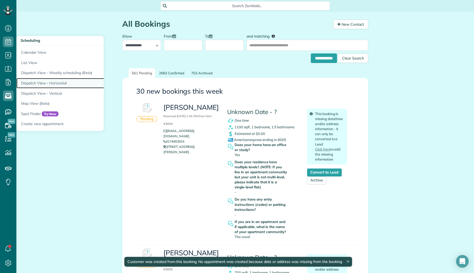
click at [64, 81] on link "Dispatch View - Horizontal" at bounding box center [82, 83] width 132 height 10
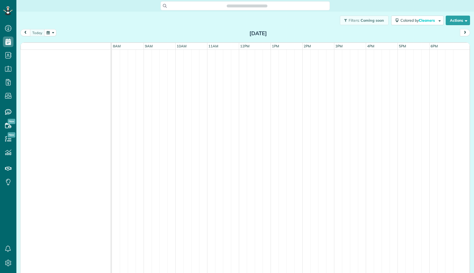
scroll to position [2, 2]
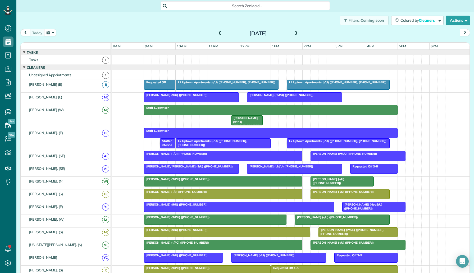
click at [297, 33] on span at bounding box center [296, 33] width 6 height 5
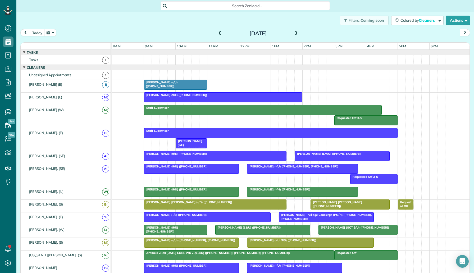
click at [219, 85] on div "Kamryn Crossley (-/U) (+19729659029)" at bounding box center [290, 86] width 357 height 12
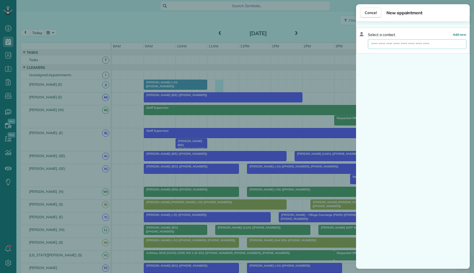
click at [383, 43] on input "text" at bounding box center [417, 44] width 98 height 10
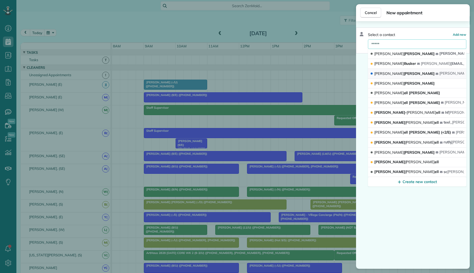
type input "*****"
click at [400, 72] on span "Mitch Anderson" at bounding box center [404, 73] width 60 height 5
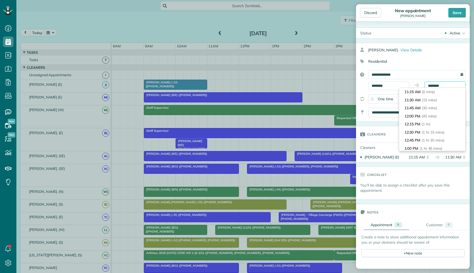
click at [445, 86] on input "********" at bounding box center [444, 85] width 41 height 9
type input "*******"
click at [435, 126] on li "4:15 PM (5 hrs)" at bounding box center [432, 128] width 66 height 8
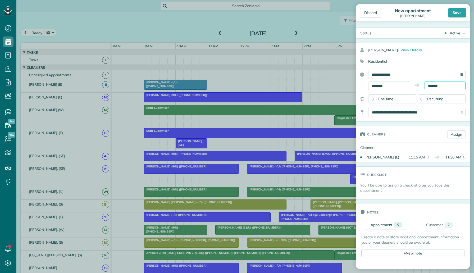
scroll to position [132, 0]
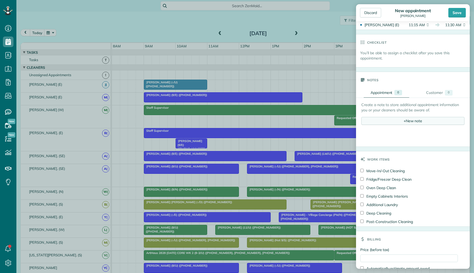
click at [417, 124] on div "+ New note" at bounding box center [412, 121] width 103 height 8
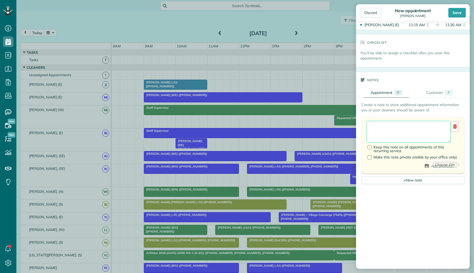
click at [414, 128] on textarea at bounding box center [408, 132] width 84 height 22
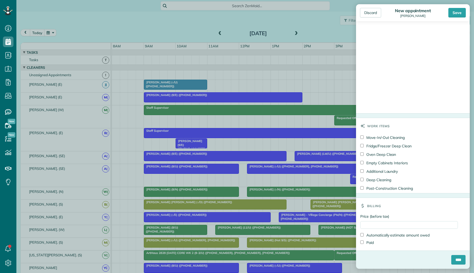
type textarea "********"
click at [388, 224] on input "Price (before tax)" at bounding box center [409, 225] width 98 height 8
type input "***"
click at [426, 215] on label "Price (before tax)" at bounding box center [409, 216] width 98 height 5
click at [426, 221] on input "***" at bounding box center [409, 225] width 98 height 8
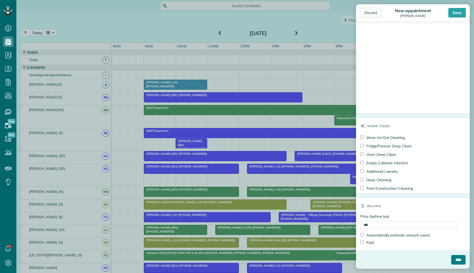
click at [462, 261] on input "****" at bounding box center [458, 260] width 14 height 10
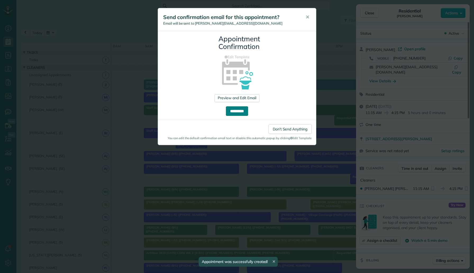
click at [237, 111] on input "**********" at bounding box center [237, 111] width 22 height 10
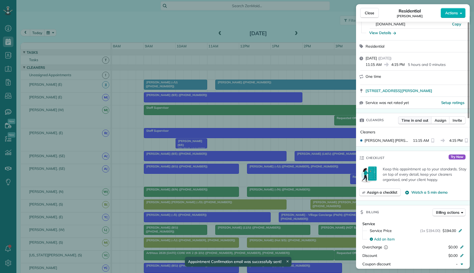
scroll to position [132, 0]
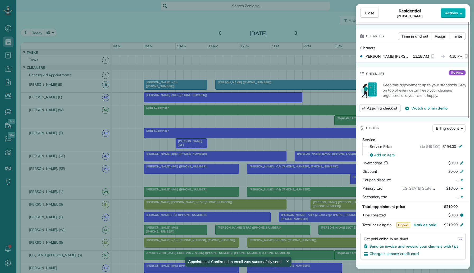
click at [383, 105] on span "Assign a checklist" at bounding box center [382, 107] width 30 height 5
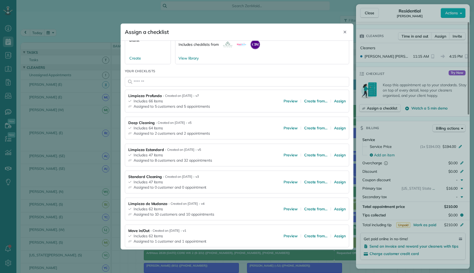
scroll to position [46, 0]
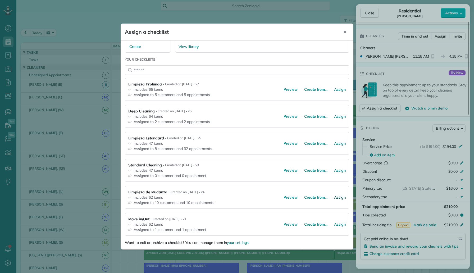
click at [337, 197] on span "Assign" at bounding box center [340, 197] width 12 height 5
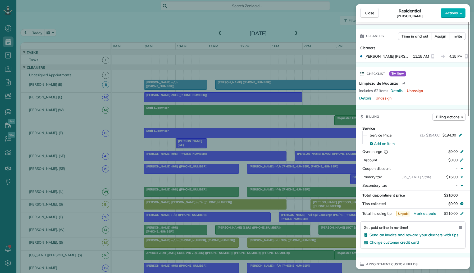
scroll to position [149, 0]
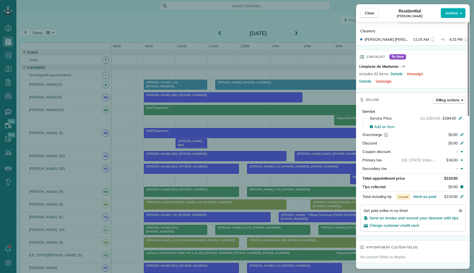
click at [402, 54] on span "Try Now" at bounding box center [397, 56] width 17 height 5
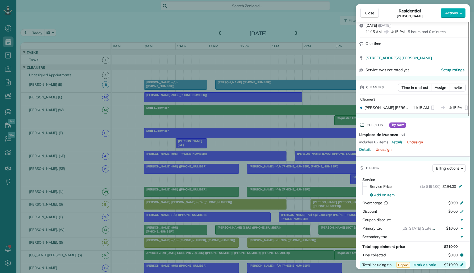
scroll to position [0, 0]
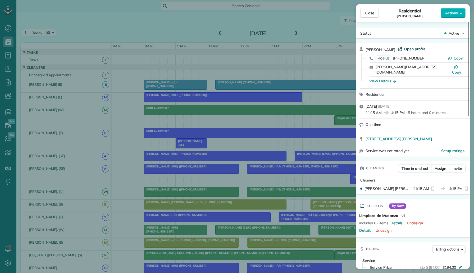
click at [409, 47] on span "Open profile" at bounding box center [414, 48] width 21 height 5
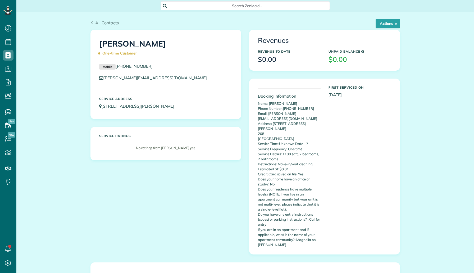
scroll to position [2, 2]
click at [385, 26] on button "Actions" at bounding box center [387, 24] width 24 height 10
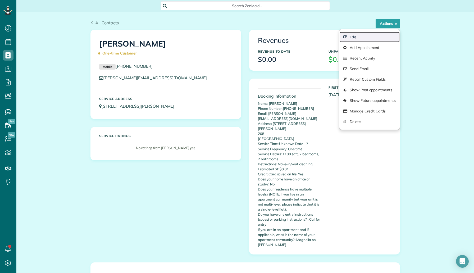
click at [361, 35] on link "Edit" at bounding box center [369, 37] width 60 height 11
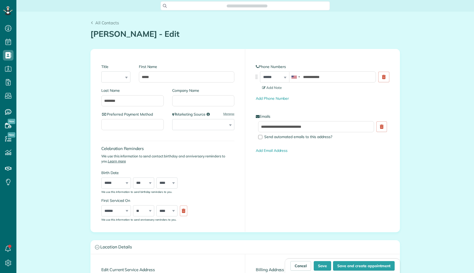
scroll to position [2, 2]
type input "**********"
click at [196, 104] on input "Company Name" at bounding box center [203, 100] width 62 height 11
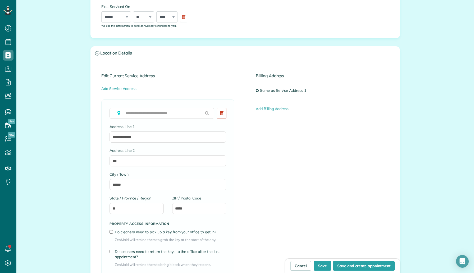
scroll to position [293, 0]
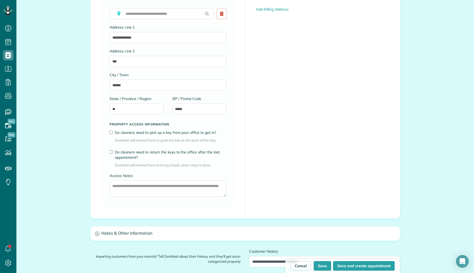
type input "*******"
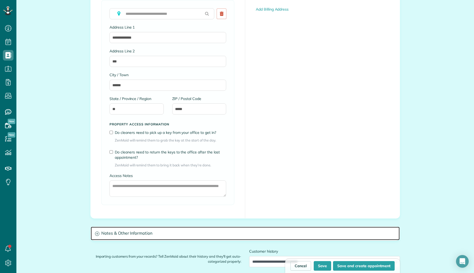
click at [141, 229] on h3 "Notes & Other Information" at bounding box center [245, 233] width 309 height 13
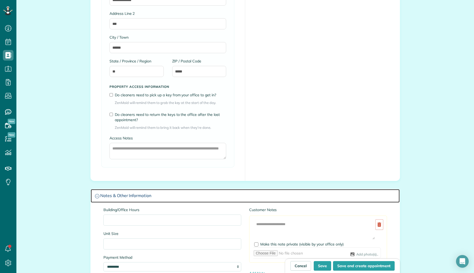
scroll to position [339, 0]
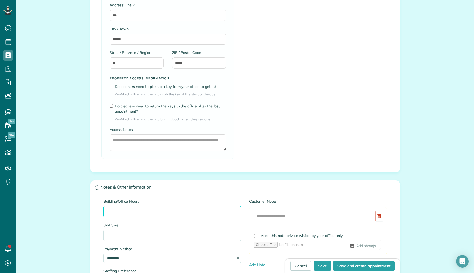
click at [142, 208] on input "Building/Office Hours" at bounding box center [172, 211] width 138 height 11
type input "**********"
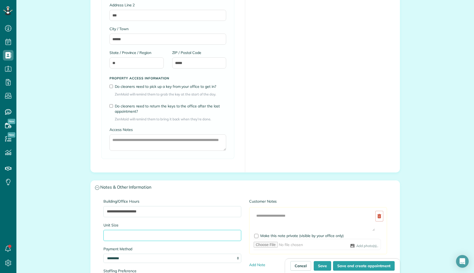
click at [137, 233] on input "Unit Size" at bounding box center [172, 235] width 138 height 11
type input "**********"
click at [325, 266] on button "Save" at bounding box center [322, 266] width 17 height 10
type input "**********"
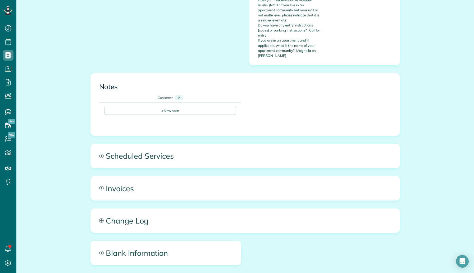
scroll to position [241, 0]
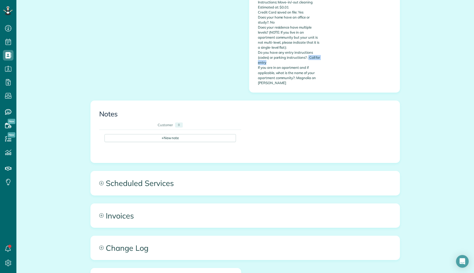
drag, startPoint x: 308, startPoint y: 45, endPoint x: 317, endPoint y: 49, distance: 9.6
click at [317, 49] on p "Name: [PERSON_NAME] Phone Number: [PHONE_NUMBER] Email: [PERSON_NAME][EMAIL_ADD…" at bounding box center [289, 12] width 63 height 146
copy p "Call for entry"
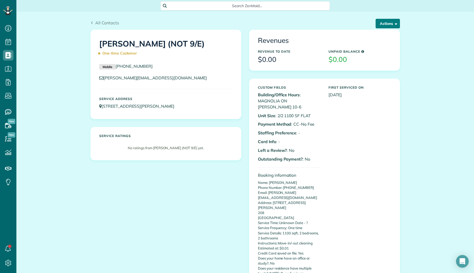
click at [386, 26] on button "Actions" at bounding box center [387, 24] width 24 height 10
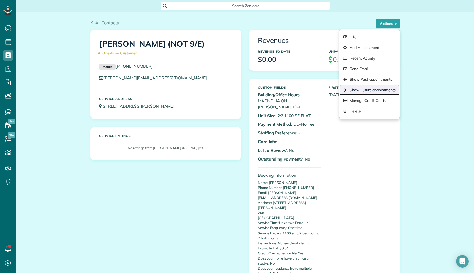
click at [373, 88] on link "Show Future appointments" at bounding box center [369, 90] width 60 height 11
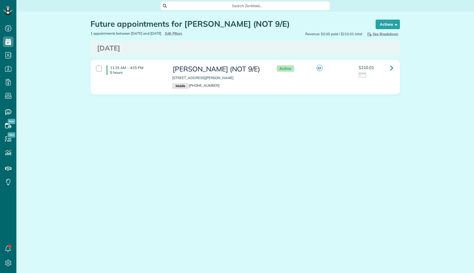
scroll to position [2, 2]
click at [390, 63] on link at bounding box center [391, 68] width 11 height 11
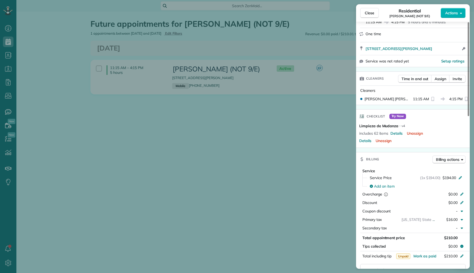
scroll to position [400, 0]
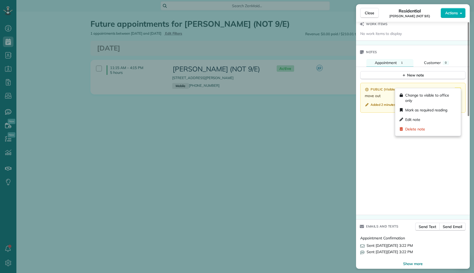
click at [455, 87] on icon at bounding box center [457, 90] width 6 height 6
click at [430, 118] on div "Edit note" at bounding box center [427, 120] width 61 height 10
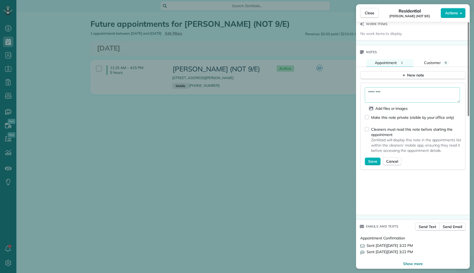
click at [394, 88] on textarea "********" at bounding box center [412, 94] width 95 height 15
type textarea "**********"
click at [371, 159] on span "Save" at bounding box center [372, 161] width 9 height 5
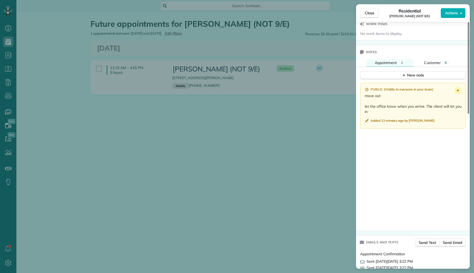
click at [119, 15] on div "Close Residential [PERSON_NAME] (NOT 9/E) Actions Status Active [PERSON_NAME] (…" at bounding box center [237, 136] width 474 height 273
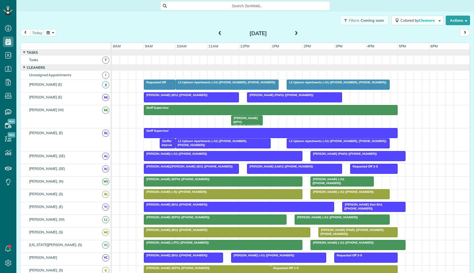
scroll to position [2, 2]
click at [297, 33] on span at bounding box center [296, 33] width 6 height 5
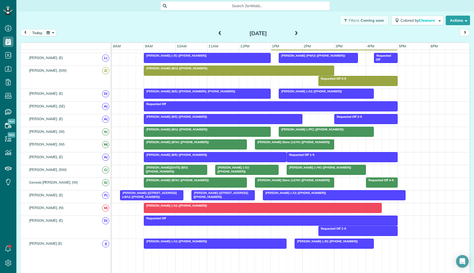
scroll to position [282, 0]
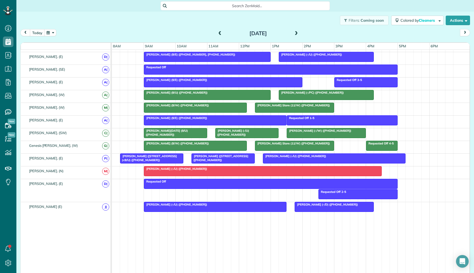
click at [296, 35] on span at bounding box center [296, 33] width 6 height 5
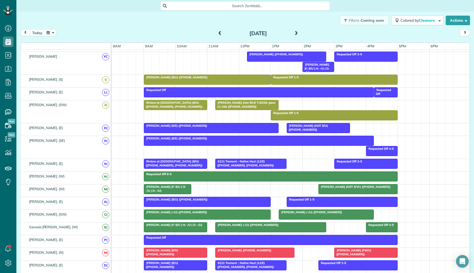
scroll to position [285, 0]
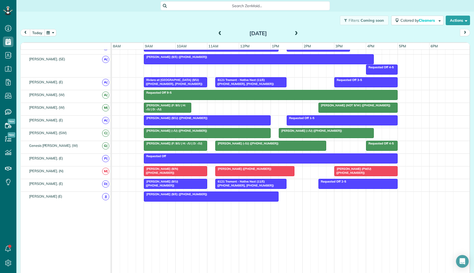
click at [38, 35] on button "today" at bounding box center [37, 32] width 15 height 7
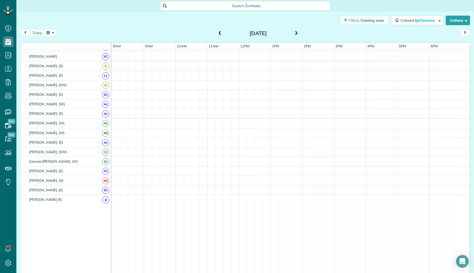
scroll to position [201, 0]
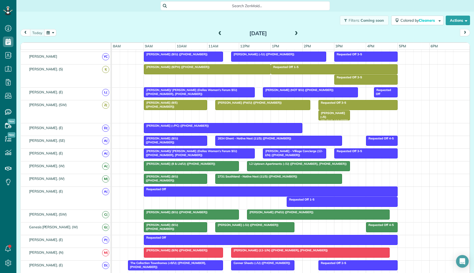
click at [293, 34] on span at bounding box center [296, 33] width 6 height 5
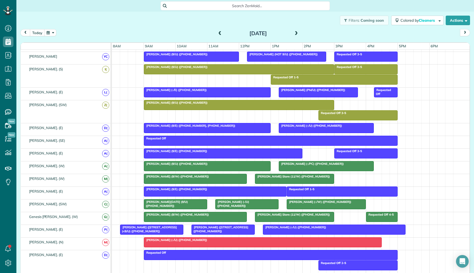
scroll to position [0, 0]
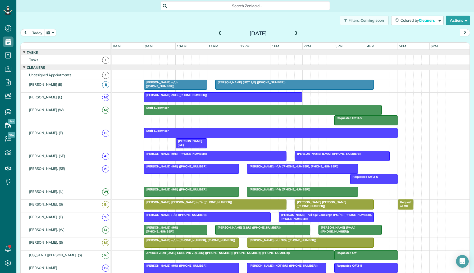
click at [273, 85] on div at bounding box center [294, 85] width 158 height 10
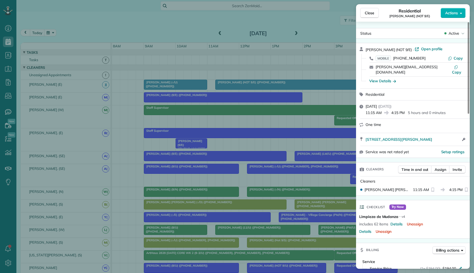
click at [305, 131] on div "Close Residential Mitch Anderson (NOT 9/E) Actions Status Active Mitch Anderson…" at bounding box center [237, 136] width 474 height 273
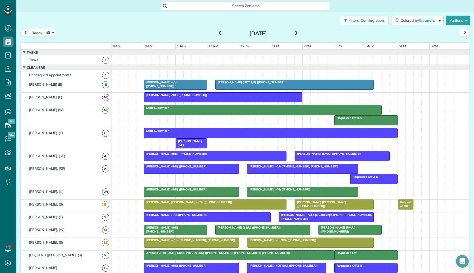
click at [336, 142] on div "Staff Supervisor Anna Wood (9/E) (+12147078844)" at bounding box center [290, 139] width 357 height 23
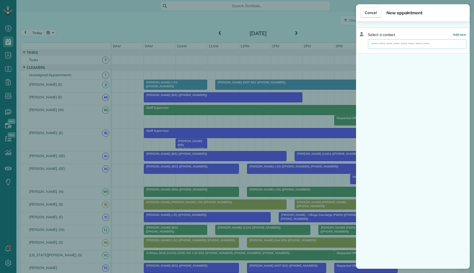
click at [398, 48] on input "text" at bounding box center [417, 44] width 98 height 10
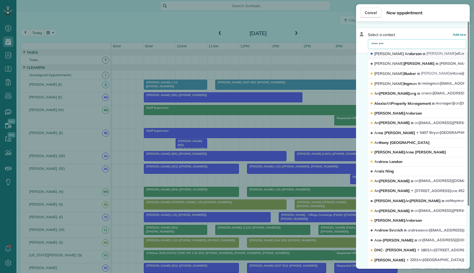
type input "********"
click at [402, 52] on div "Mitch An derson" at bounding box center [396, 54] width 53 height 6
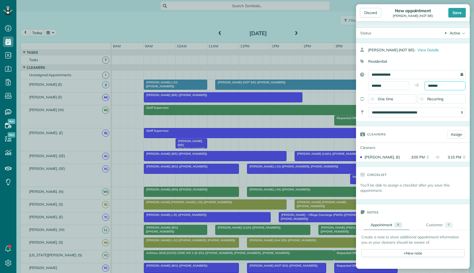
click at [434, 87] on input "*******" at bounding box center [444, 85] width 41 height 9
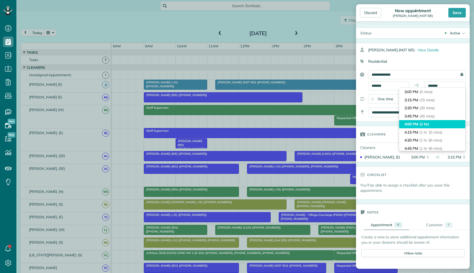
type input "*******"
click at [433, 125] on li "4:00 PM (1 hr)" at bounding box center [432, 124] width 66 height 8
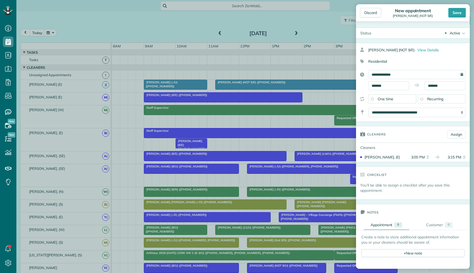
click at [457, 35] on div "Active" at bounding box center [454, 32] width 11 height 5
click at [456, 104] on div "Supervisor Check" at bounding box center [447, 104] width 29 height 4
click at [459, 14] on div "Save" at bounding box center [456, 13] width 17 height 10
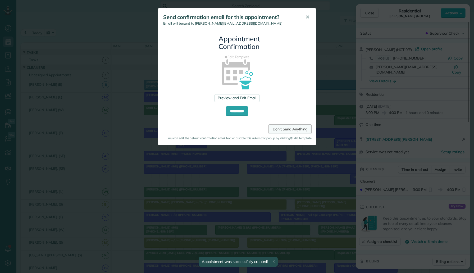
click at [279, 130] on link "Don't Send Anything" at bounding box center [289, 129] width 43 height 10
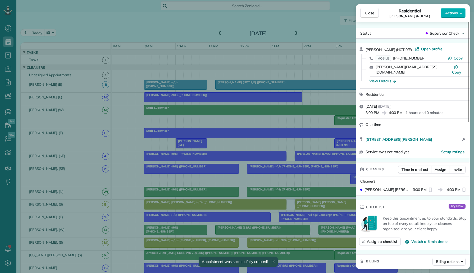
click at [291, 123] on div "Close Residential Mitch Anderson (NOT 9/E) Actions Status Supervisor Check Mitc…" at bounding box center [237, 136] width 474 height 273
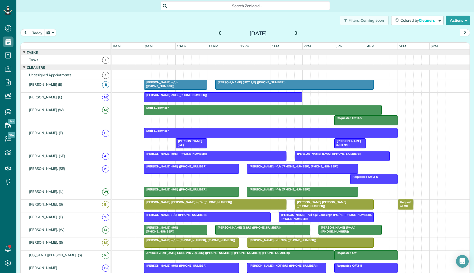
click at [188, 142] on span "[PERSON_NAME] (9/E) ([PHONE_NUMBER])" at bounding box center [190, 146] width 30 height 15
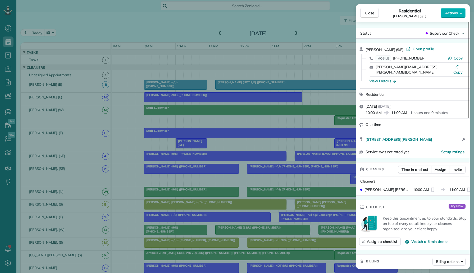
scroll to position [386, 0]
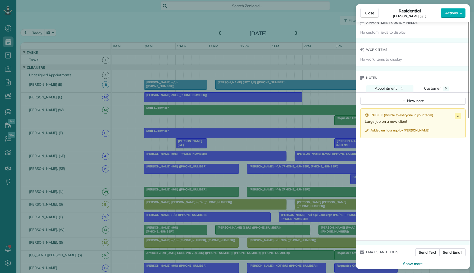
click at [297, 138] on div "Close Residential Anna Wood (9/E) Actions Status Supervisor Check Anna Wood (9/…" at bounding box center [237, 136] width 474 height 273
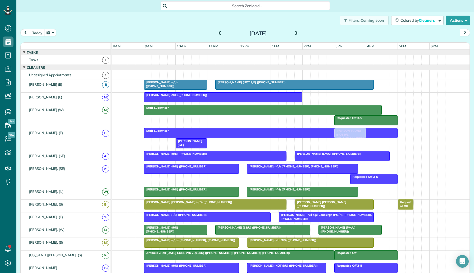
drag, startPoint x: 345, startPoint y: 144, endPoint x: 343, endPoint y: 135, distance: 10.0
click at [222, 34] on span at bounding box center [220, 33] width 6 height 5
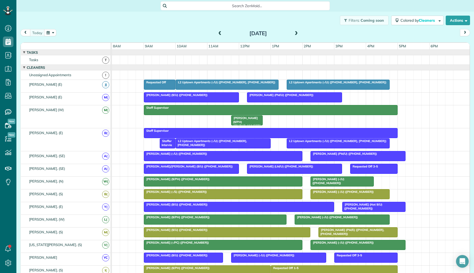
click at [219, 34] on span at bounding box center [220, 33] width 6 height 5
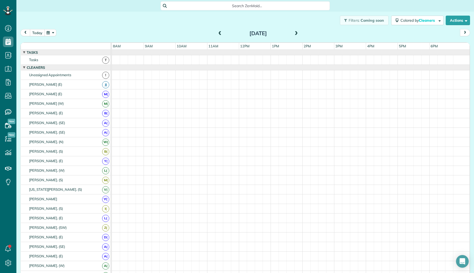
click at [39, 36] on button "today" at bounding box center [37, 32] width 15 height 7
click at [297, 34] on span at bounding box center [296, 33] width 6 height 5
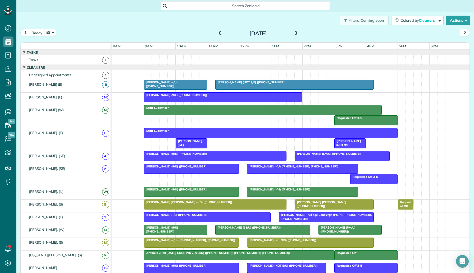
click at [149, 118] on div "Requested Off 3-5 Staff Supervisor" at bounding box center [290, 116] width 357 height 23
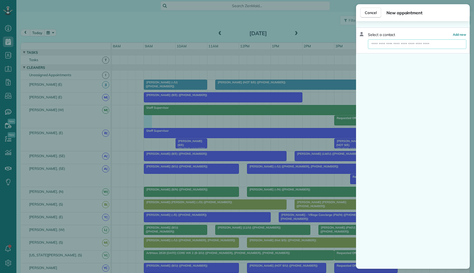
click at [396, 44] on input "text" at bounding box center [417, 44] width 98 height 10
type input "******"
click at [401, 52] on span "Kamryn Crossley (-/U)" at bounding box center [400, 53] width 53 height 5
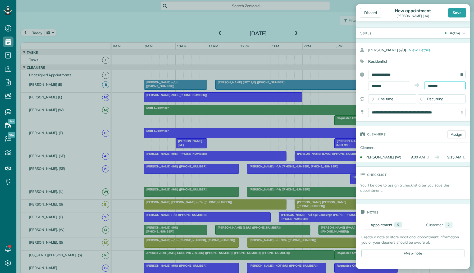
click at [432, 88] on body "Dashboard Scheduling Calendar View List View Dispatch View - Weekly scheduling …" at bounding box center [237, 136] width 474 height 273
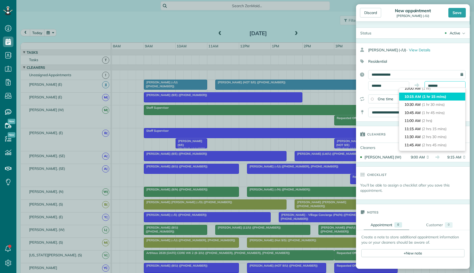
scroll to position [38, 0]
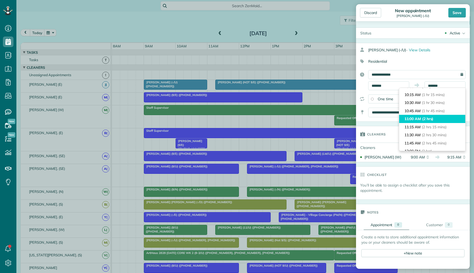
type input "********"
click at [435, 119] on li "11:00 AM (2 hrs)" at bounding box center [432, 119] width 66 height 8
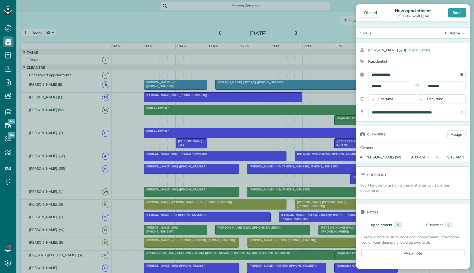
click at [458, 29] on div "Active Active Cancelled Cancelled and Paid Requested Off Completed" at bounding box center [422, 33] width 94 height 11
click at [455, 102] on div "Supervisor Check" at bounding box center [447, 104] width 29 height 4
click at [458, 13] on div "Save" at bounding box center [456, 13] width 17 height 10
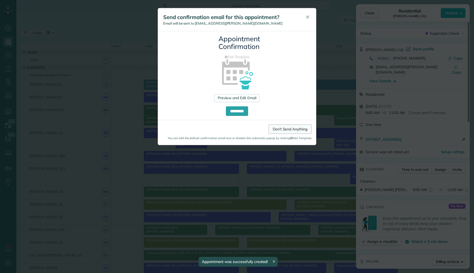
click at [283, 128] on link "Don't Send Anything" at bounding box center [289, 129] width 43 height 10
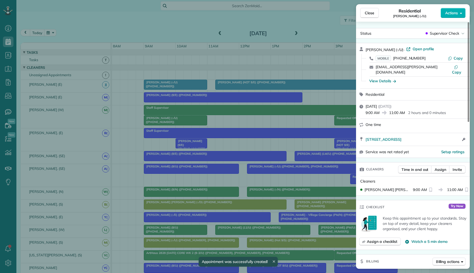
click at [284, 126] on div "Close Residential Kamryn Crossley (-/U) Actions Status Supervisor Check Kamryn …" at bounding box center [237, 136] width 474 height 273
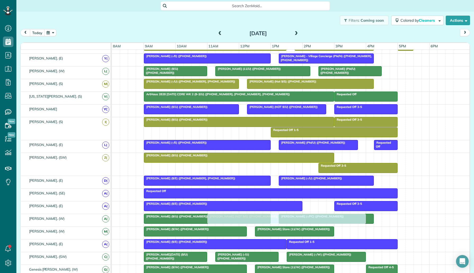
scroll to position [132, 0]
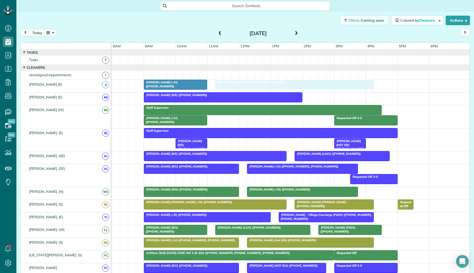
drag, startPoint x: 292, startPoint y: 83, endPoint x: 295, endPoint y: 84, distance: 3.0
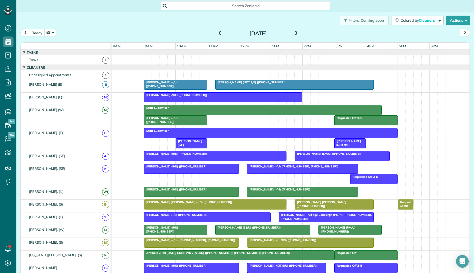
click at [38, 33] on button "today" at bounding box center [37, 32] width 15 height 7
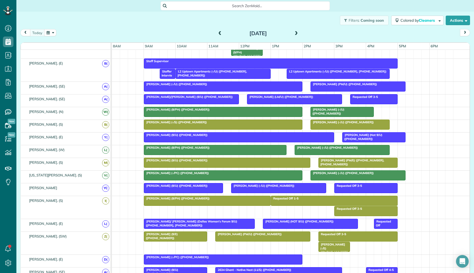
scroll to position [113, 0]
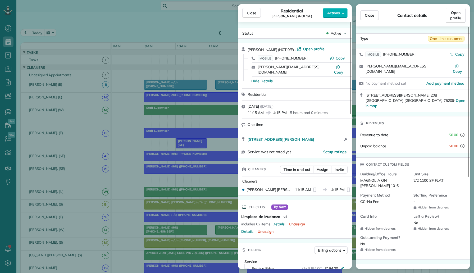
scroll to position [2, 2]
click at [197, 64] on div "Close Residential [PERSON_NAME] (NOT 9/E) Actions Status Active [PERSON_NAME] (…" at bounding box center [237, 136] width 474 height 273
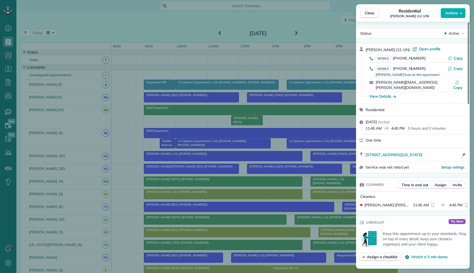
scroll to position [259, 0]
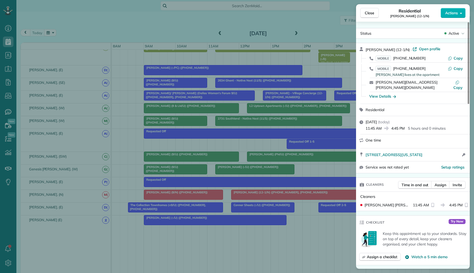
click at [77, 37] on div "Close Residential [PERSON_NAME] (12-1/N) Actions Status Active [PERSON_NAME] (1…" at bounding box center [237, 136] width 474 height 273
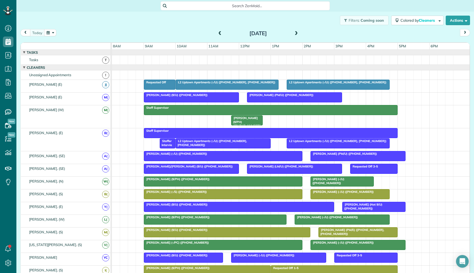
click at [214, 143] on div at bounding box center [223, 144] width 94 height 10
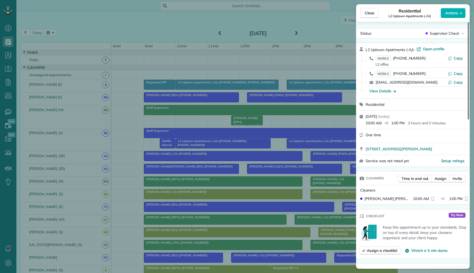
click at [290, 169] on div "Close Residential L2 Uptown Apartments (-/U) Actions Status Supervisor Check L2…" at bounding box center [237, 136] width 474 height 273
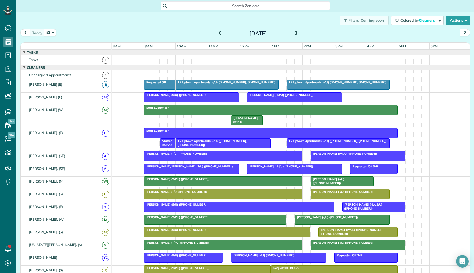
click at [320, 142] on span "L2 Uptown Apartments (-/U) ([PHONE_NUMBER], [PHONE_NUMBER])" at bounding box center [336, 141] width 100 height 4
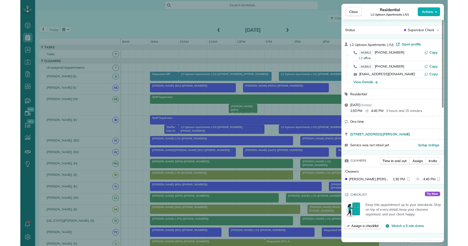
scroll to position [8, 0]
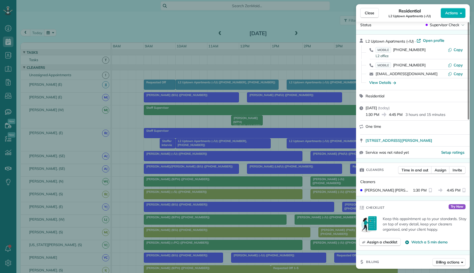
click at [161, 28] on div "Close Residential L2 Uptown Apartments (-/U) Actions Status Supervisor Check L2…" at bounding box center [237, 136] width 474 height 273
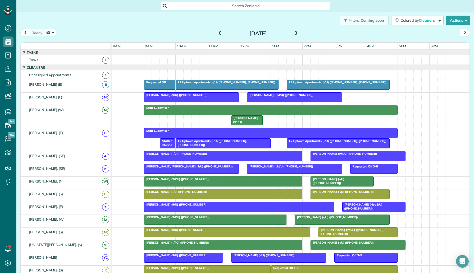
click at [296, 30] on span at bounding box center [296, 34] width 6 height 8
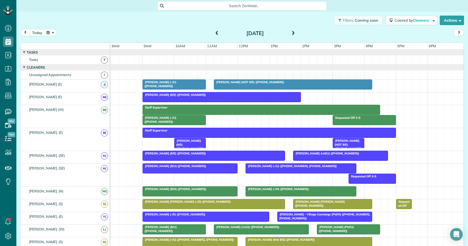
scroll to position [246, 16]
click at [36, 34] on button "today" at bounding box center [37, 32] width 15 height 7
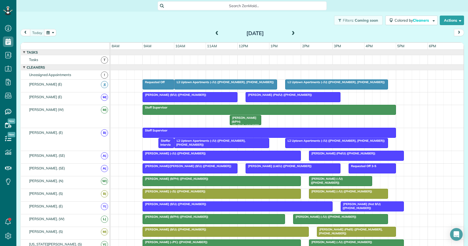
click at [290, 34] on div "[DATE]" at bounding box center [255, 33] width 85 height 8
click at [294, 34] on span at bounding box center [294, 33] width 6 height 5
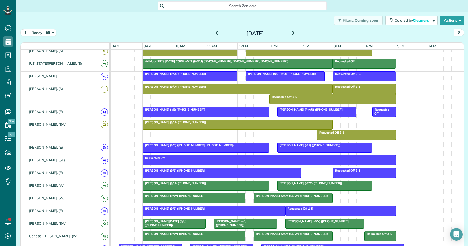
scroll to position [319, 0]
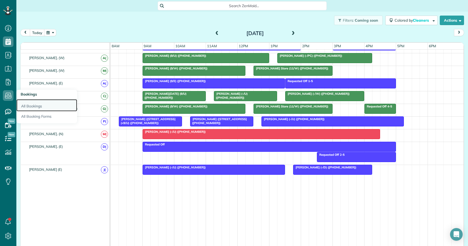
click at [39, 106] on link "All Bookings" at bounding box center [46, 105] width 61 height 12
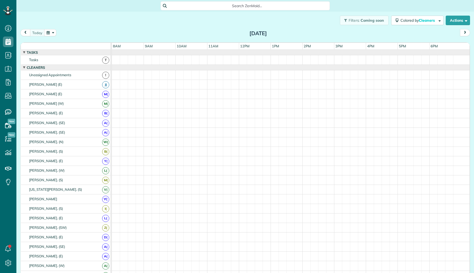
scroll to position [2, 2]
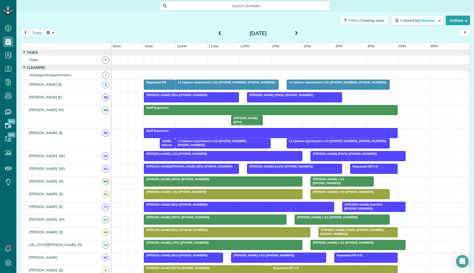
click at [299, 33] on span at bounding box center [296, 33] width 6 height 5
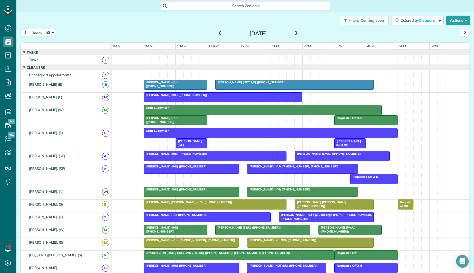
click at [254, 95] on div "[PERSON_NAME] (9/E) ([PHONE_NUMBER])" at bounding box center [222, 95] width 155 height 4
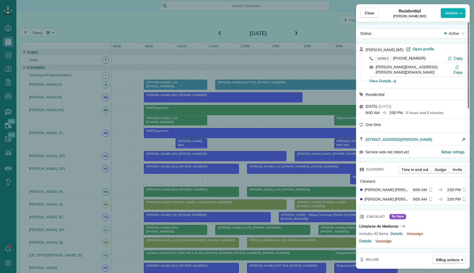
click at [281, 140] on div "Close Residential [PERSON_NAME] (9/E) Actions Status Active [PERSON_NAME] (9/E)…" at bounding box center [237, 136] width 474 height 273
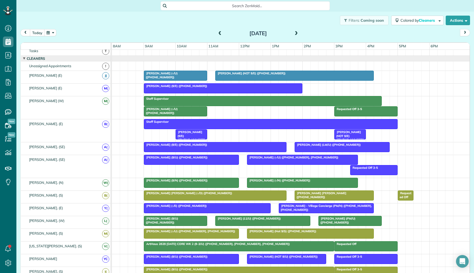
scroll to position [10, 0]
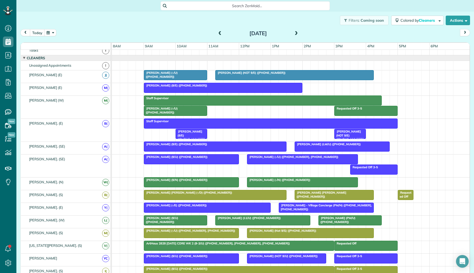
click at [215, 206] on div "Marcela Zegarra (-/E) (+13144359888)" at bounding box center [206, 205] width 123 height 4
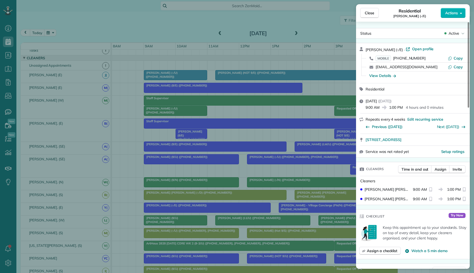
click at [283, 202] on div "Close Residential Marcela Zegarra (-/E) Actions Status Active Marcela Zegarra (…" at bounding box center [237, 136] width 474 height 273
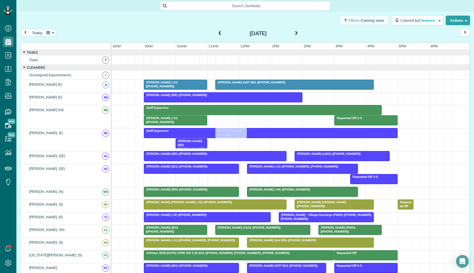
drag, startPoint x: 347, startPoint y: 144, endPoint x: 230, endPoint y: 140, distance: 116.4
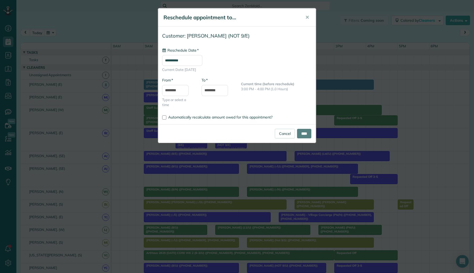
type input "**********"
click at [304, 133] on input "****" at bounding box center [304, 134] width 14 height 10
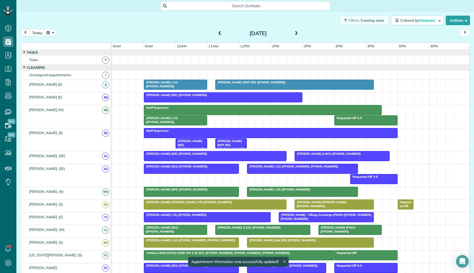
click at [275, 79] on div at bounding box center [290, 74] width 357 height 9
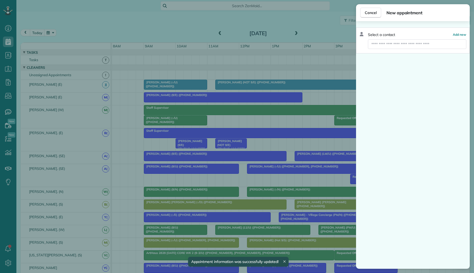
click at [276, 95] on div "Cancel New appointment Select a contact Add new" at bounding box center [237, 136] width 474 height 273
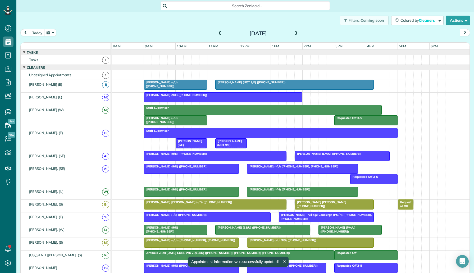
click at [279, 86] on div at bounding box center [294, 85] width 158 height 10
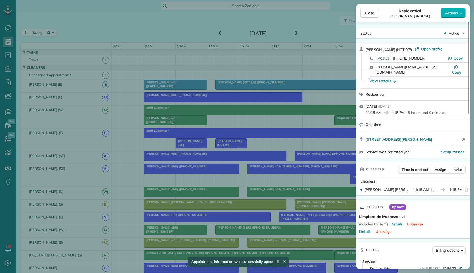
click at [278, 89] on div "Close Residential Mitch Anderson (NOT 9/E) Actions Status Active Mitch Anderson…" at bounding box center [237, 136] width 474 height 273
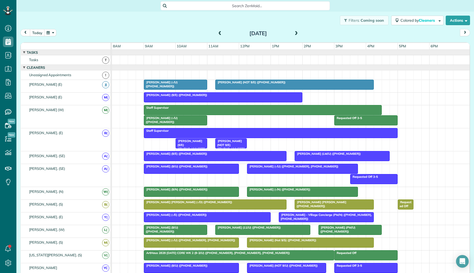
click at [234, 145] on div "Mitch Anderson (NOT 9/E) (+15129659353)" at bounding box center [231, 146] width 28 height 15
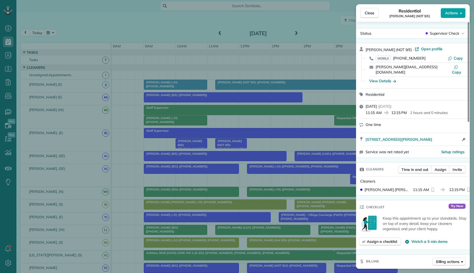
click at [453, 16] on button "Actions" at bounding box center [452, 13] width 25 height 10
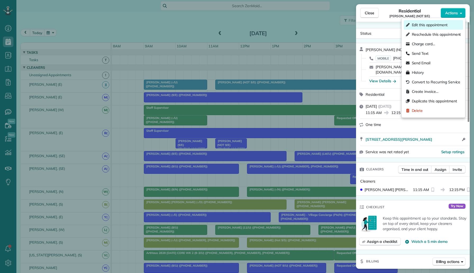
click at [431, 29] on div "Edit this appointment" at bounding box center [433, 25] width 59 height 10
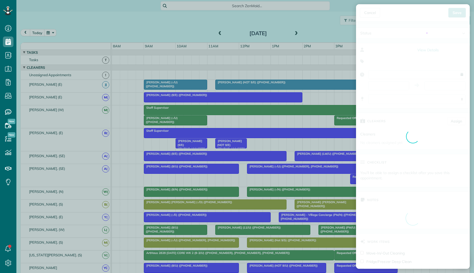
type input "**********"
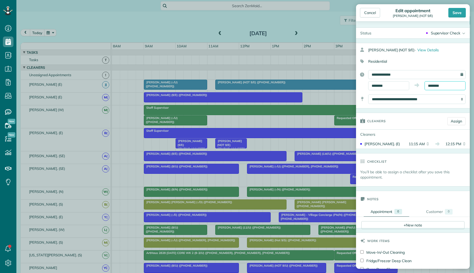
click at [442, 83] on input "********" at bounding box center [444, 85] width 41 height 9
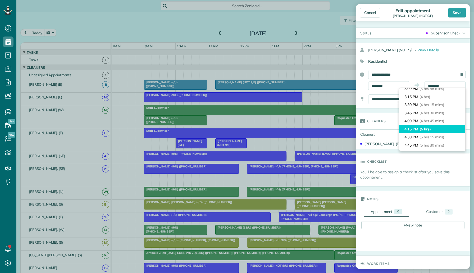
type input "*******"
click at [430, 128] on span "(5 hrs)" at bounding box center [424, 129] width 11 height 5
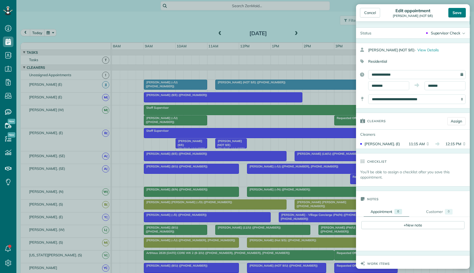
click at [456, 17] on div "Save" at bounding box center [456, 13] width 17 height 10
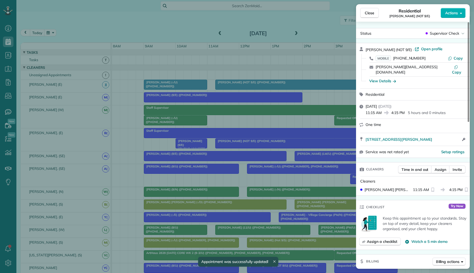
click at [304, 136] on div "Close Residential Mitch Anderson (NOT 9/E) Actions Status Supervisor Check Mitc…" at bounding box center [237, 136] width 474 height 273
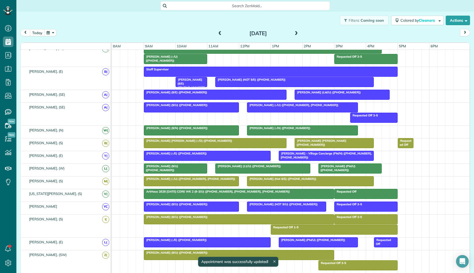
scroll to position [89, 0]
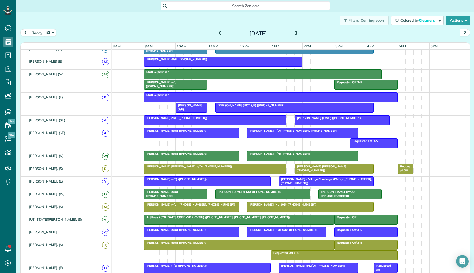
click at [285, 85] on div "Requested Off 3-5 Staff Supervisor Kamryn Crossley (-/U) (+19729659029)" at bounding box center [290, 81] width 357 height 23
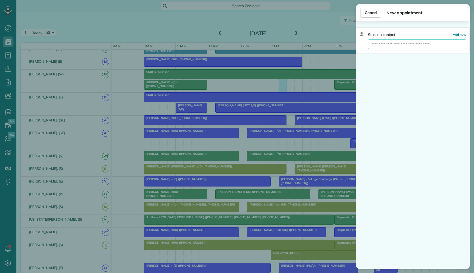
click at [382, 48] on input "text" at bounding box center [417, 44] width 98 height 10
type input "****"
click at [400, 54] on span "Piya Ghose (NOT 9/U)" at bounding box center [402, 53] width 56 height 5
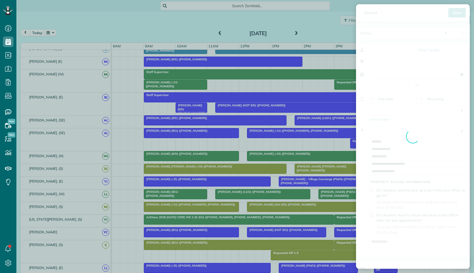
type input "**********"
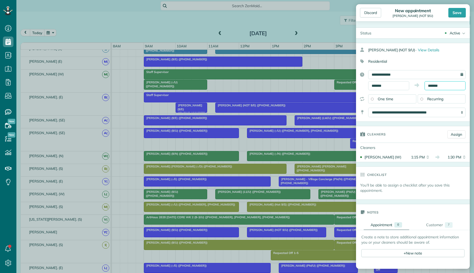
click at [440, 87] on input "*******" at bounding box center [444, 85] width 41 height 9
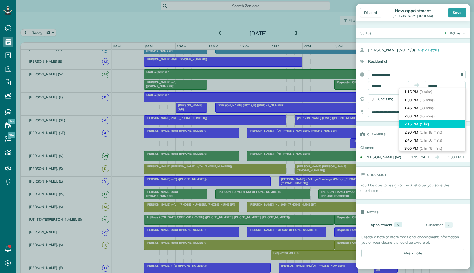
type input "*******"
click at [436, 125] on li "2:15 PM (1 hr)" at bounding box center [432, 124] width 66 height 8
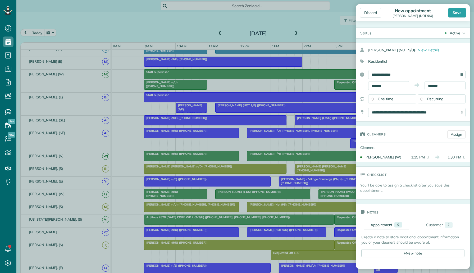
click at [455, 35] on div "Active" at bounding box center [454, 32] width 11 height 5
click at [448, 105] on div "Supervisor Check" at bounding box center [447, 104] width 29 height 4
click at [457, 15] on div "Save" at bounding box center [456, 13] width 17 height 10
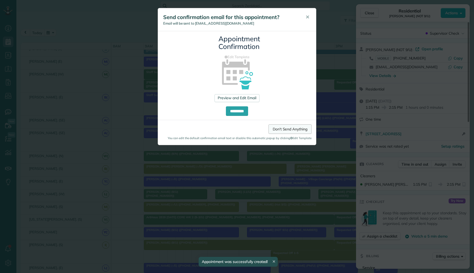
click at [278, 125] on link "Don't Send Anything" at bounding box center [289, 129] width 43 height 10
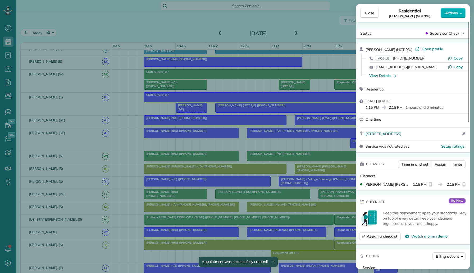
click at [160, 18] on div "Close Residential Piya Ghose (NOT 9/U) Actions Status Supervisor Check Piya Gho…" at bounding box center [237, 136] width 474 height 273
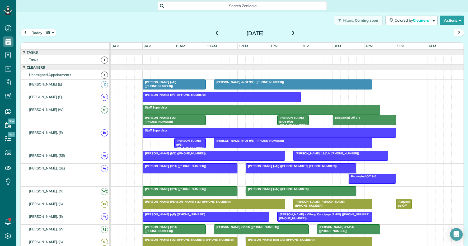
click at [36, 37] on div "today Tuesday Aug 12, 2025" at bounding box center [242, 34] width 444 height 10
click at [38, 32] on button "today" at bounding box center [37, 32] width 15 height 7
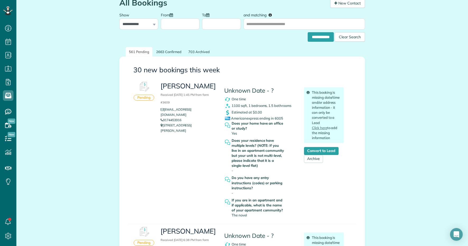
scroll to position [21, 0]
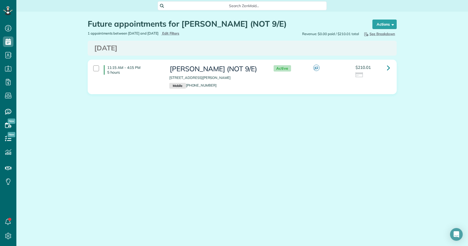
scroll to position [2, 2]
